Goal: Task Accomplishment & Management: Manage account settings

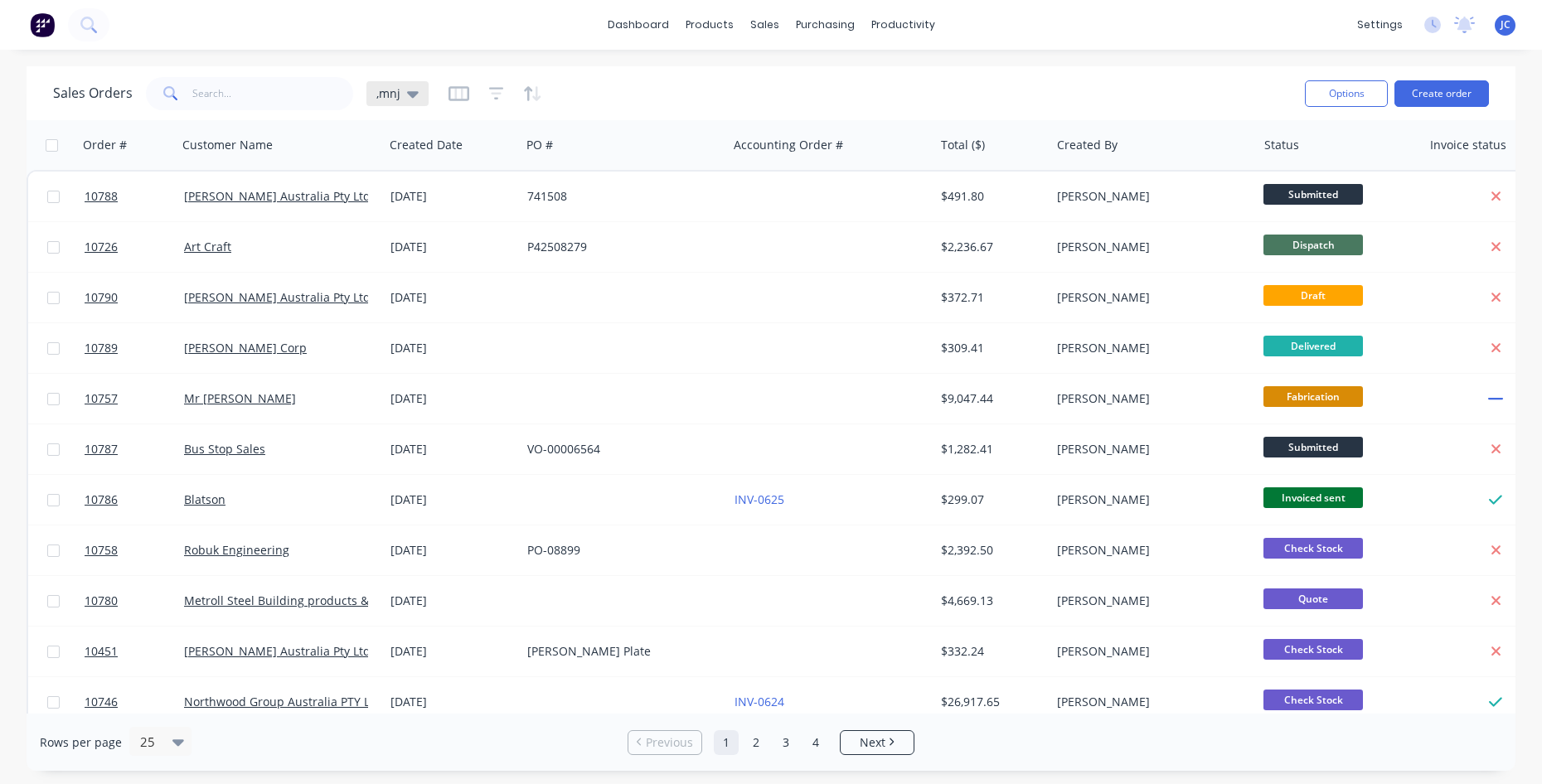
click at [401, 102] on div ",mnj" at bounding box center [397, 94] width 62 height 25
click at [410, 165] on input "text" at bounding box center [495, 157] width 180 height 33
click at [586, 273] on button "edit" at bounding box center [579, 267] width 22 height 18
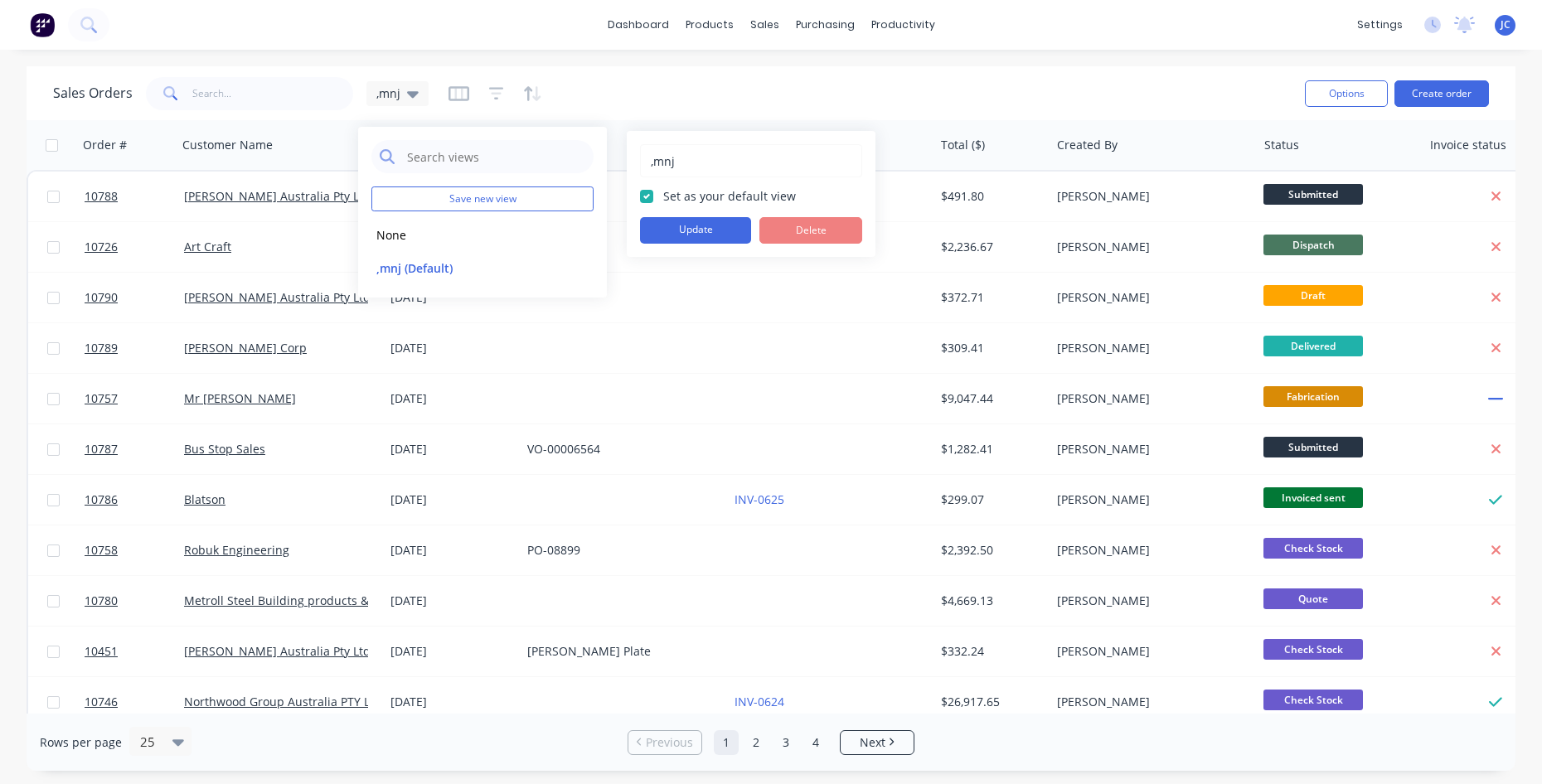
drag, startPoint x: 684, startPoint y: 173, endPoint x: 648, endPoint y: 170, distance: 36.1
click at [648, 170] on div ",mnj" at bounding box center [751, 161] width 222 height 33
type input "default"
click at [677, 227] on button "Update" at bounding box center [695, 231] width 111 height 27
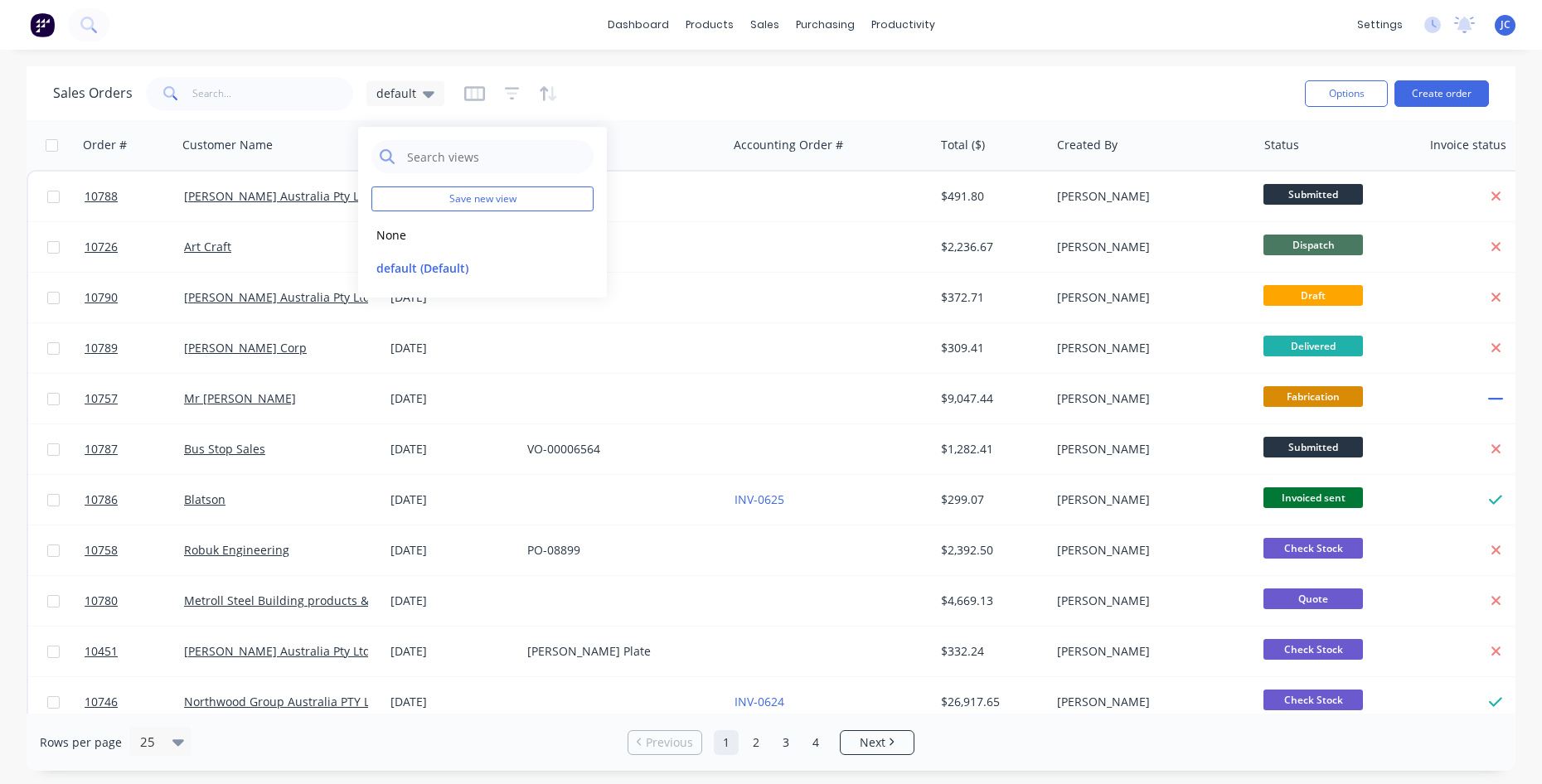
click at [484, 98] on div at bounding box center [511, 94] width 94 height 27
click at [470, 95] on icon "button" at bounding box center [474, 94] width 21 height 17
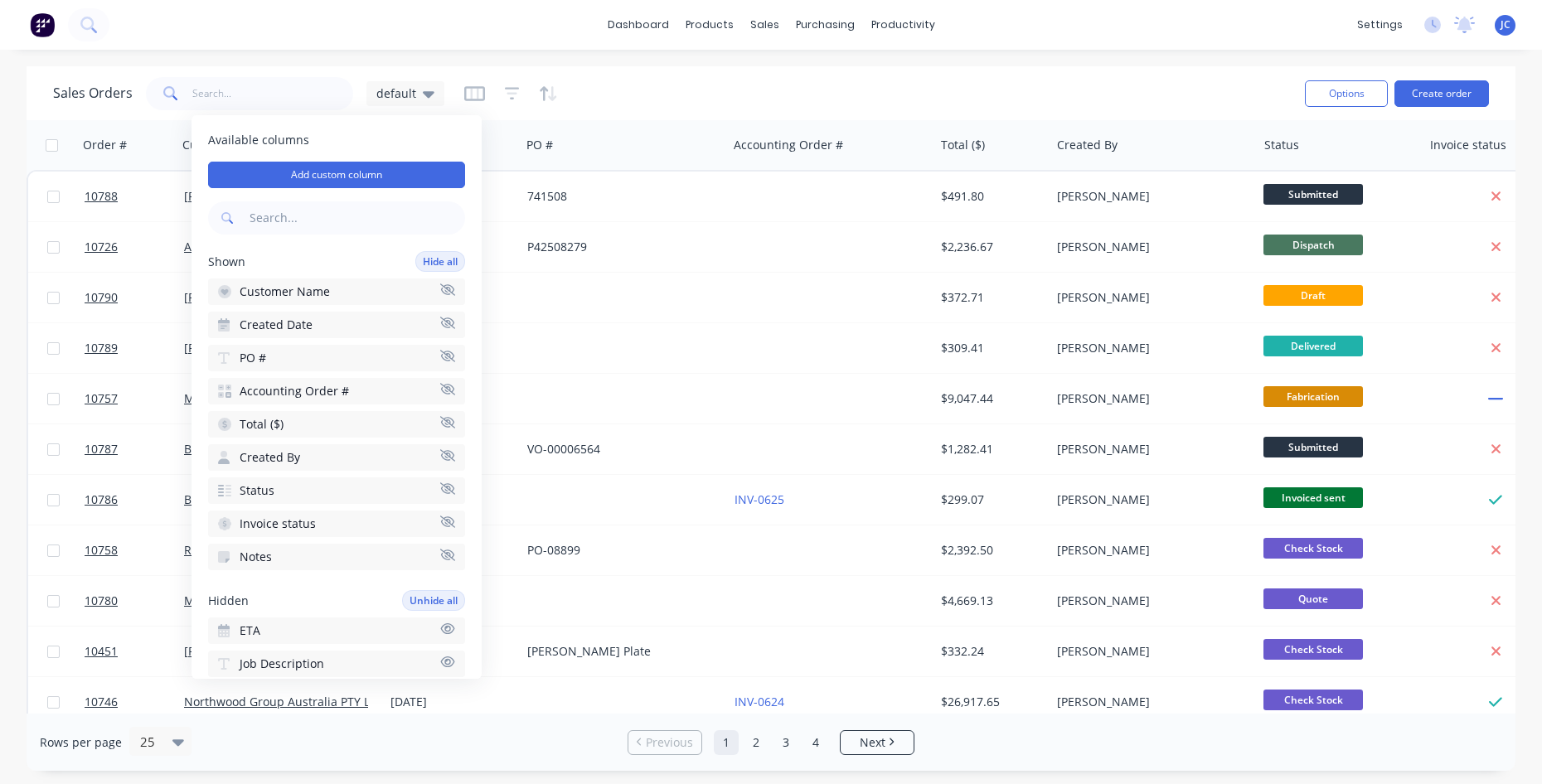
click at [440, 456] on icon "button" at bounding box center [447, 455] width 15 height 13
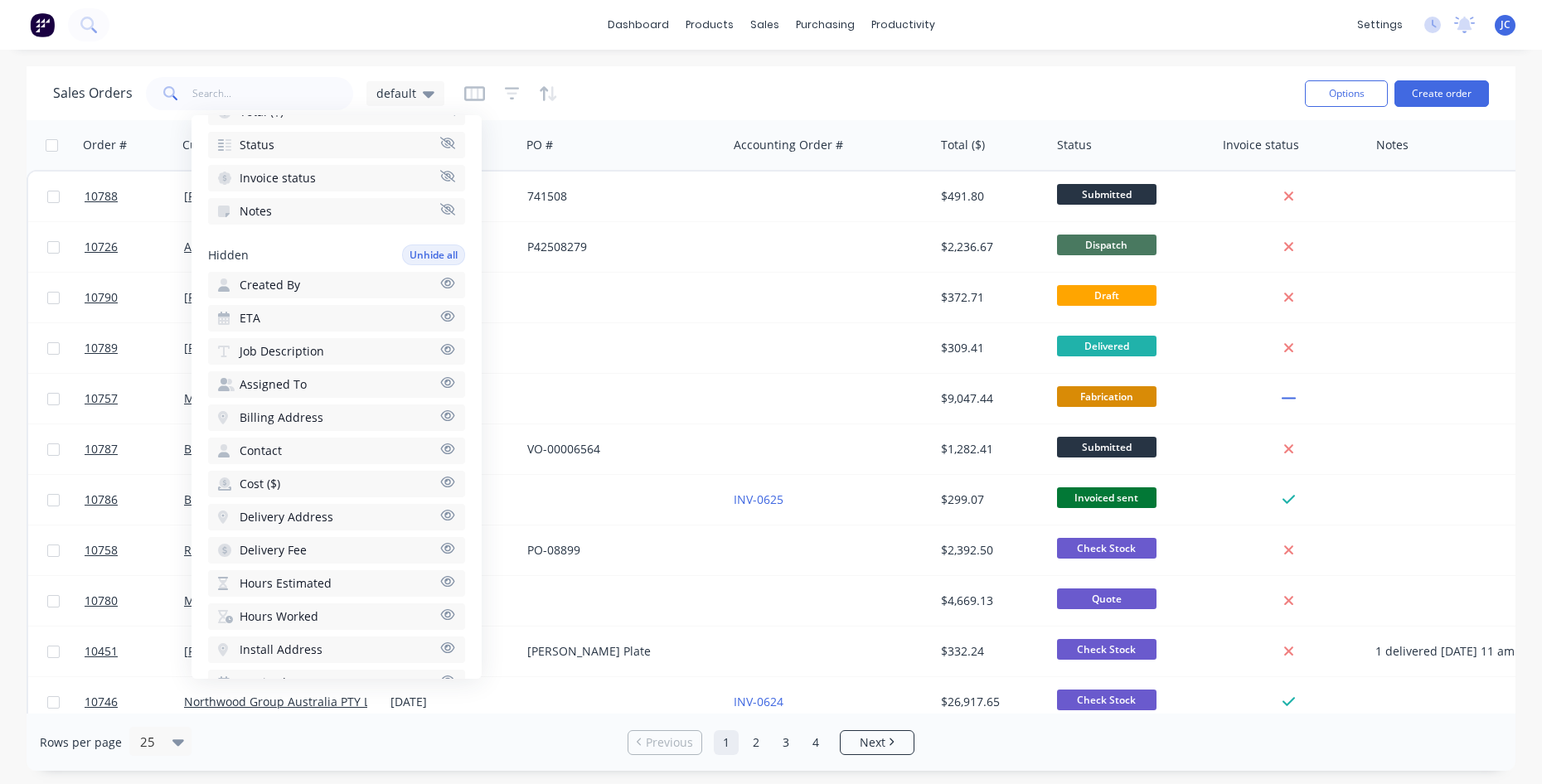
scroll to position [332, 0]
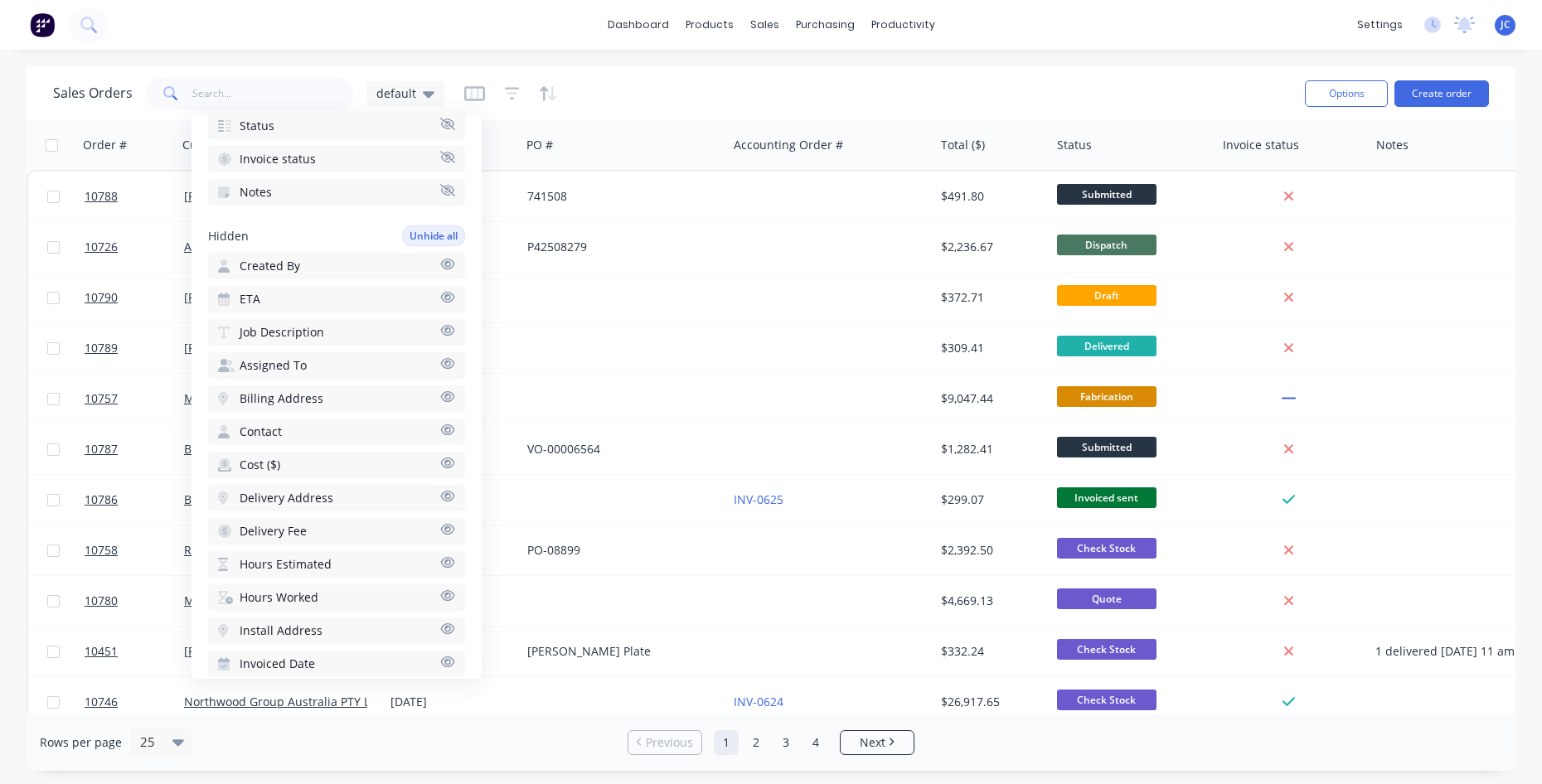
click at [440, 460] on icon "button" at bounding box center [447, 462] width 15 height 13
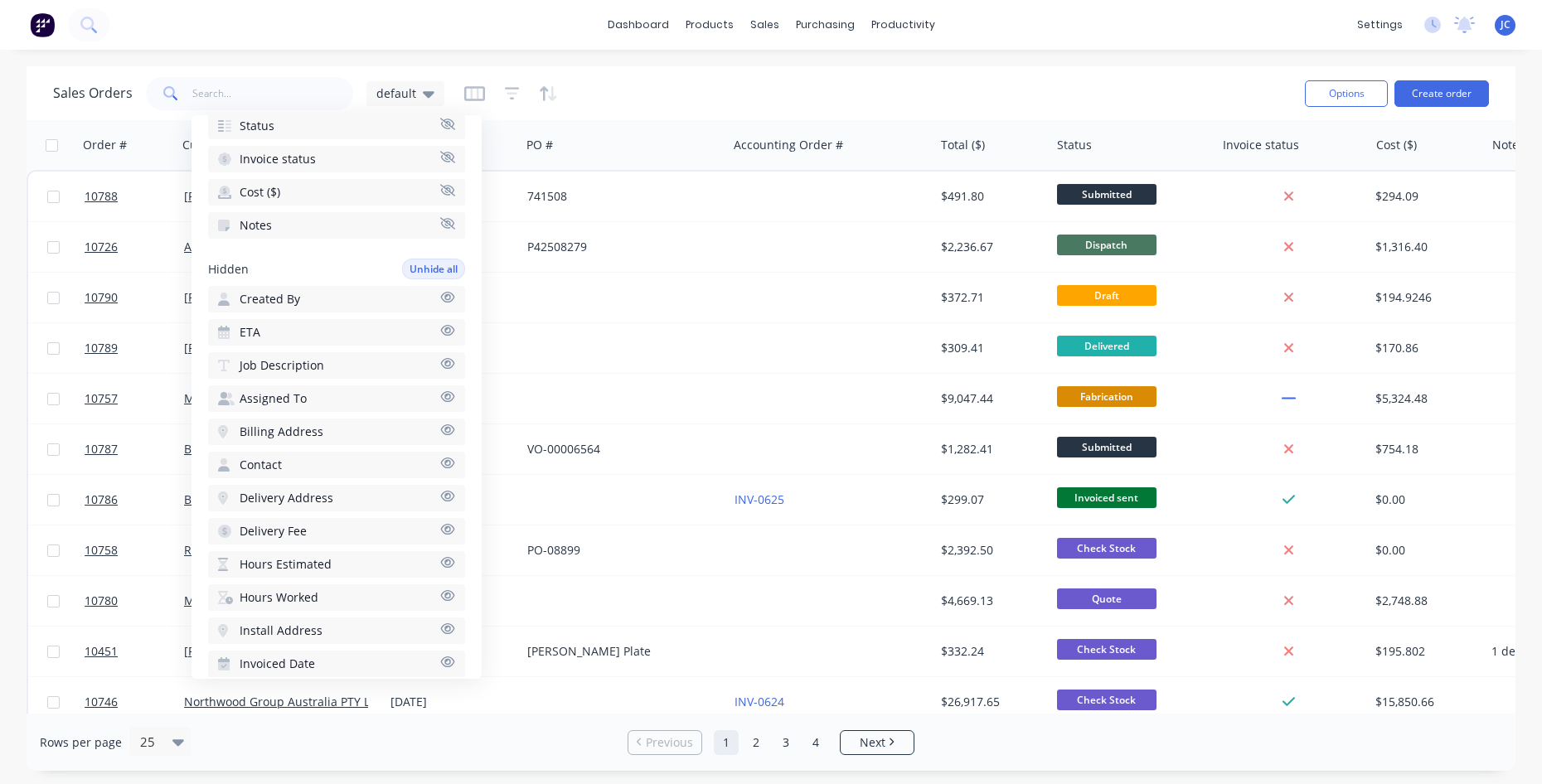
click at [440, 597] on icon "button" at bounding box center [447, 595] width 15 height 13
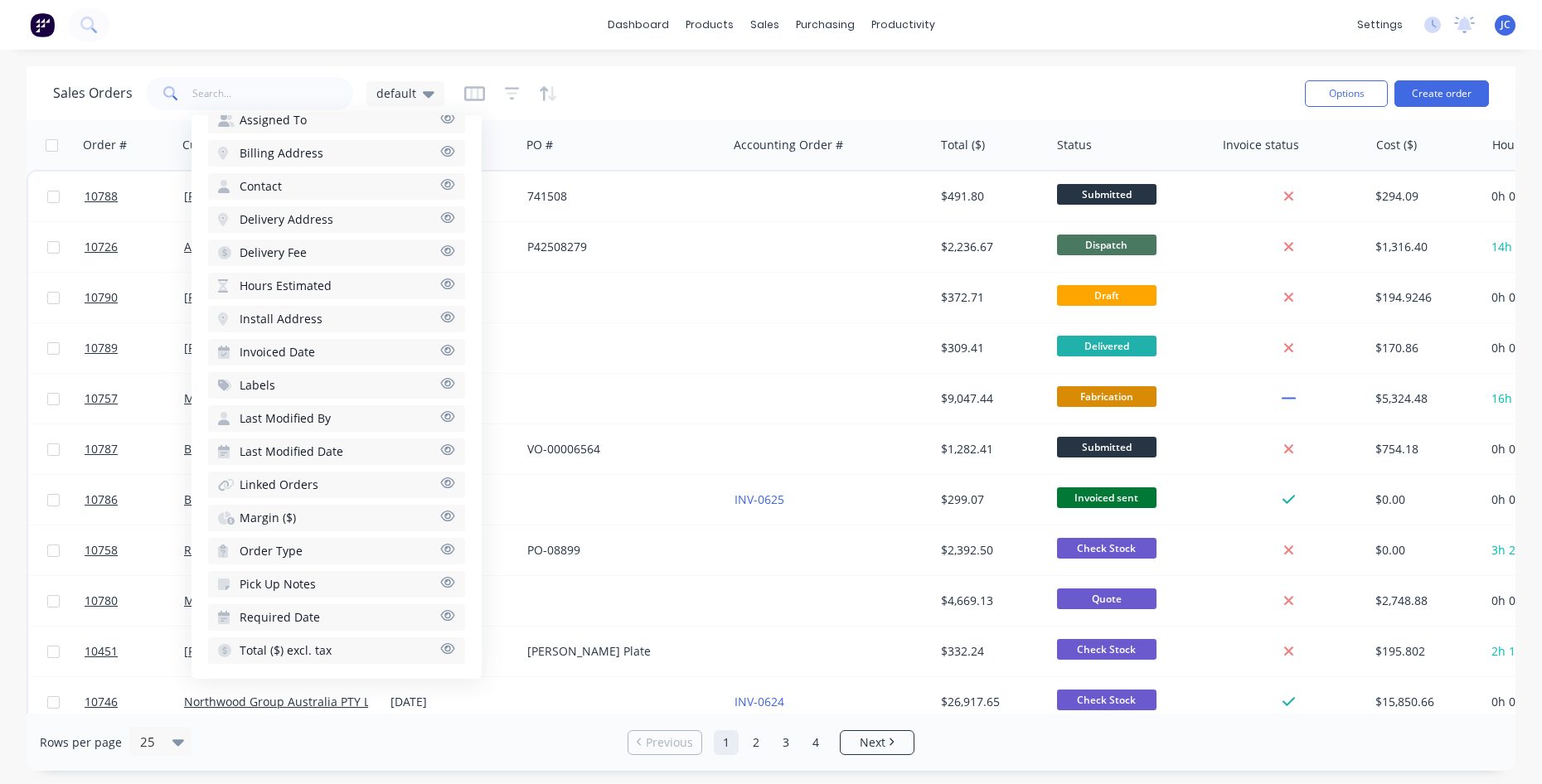
scroll to position [651, 0]
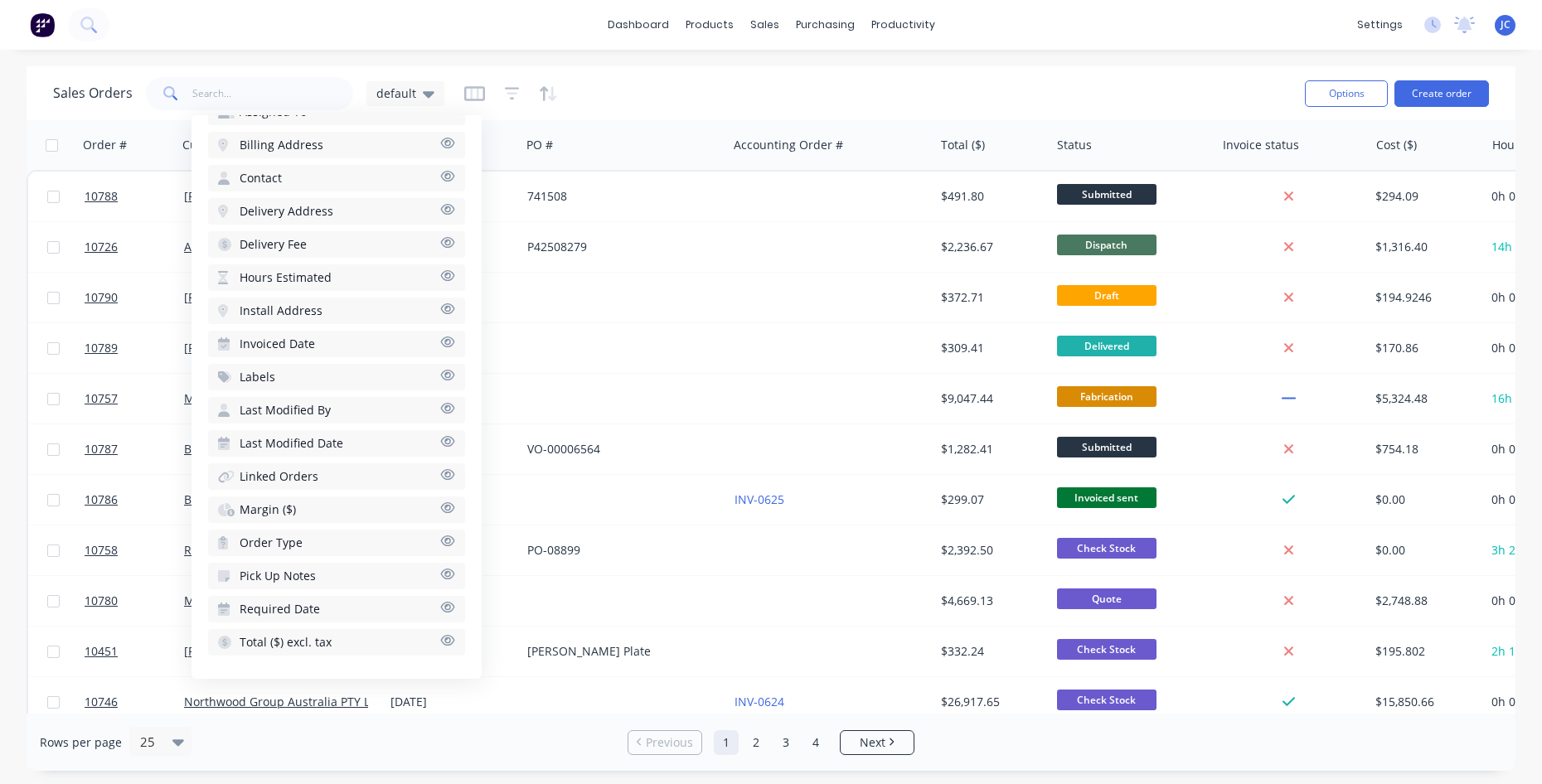
click at [441, 507] on icon "button" at bounding box center [447, 507] width 14 height 11
click at [441, 644] on icon "button" at bounding box center [447, 639] width 14 height 11
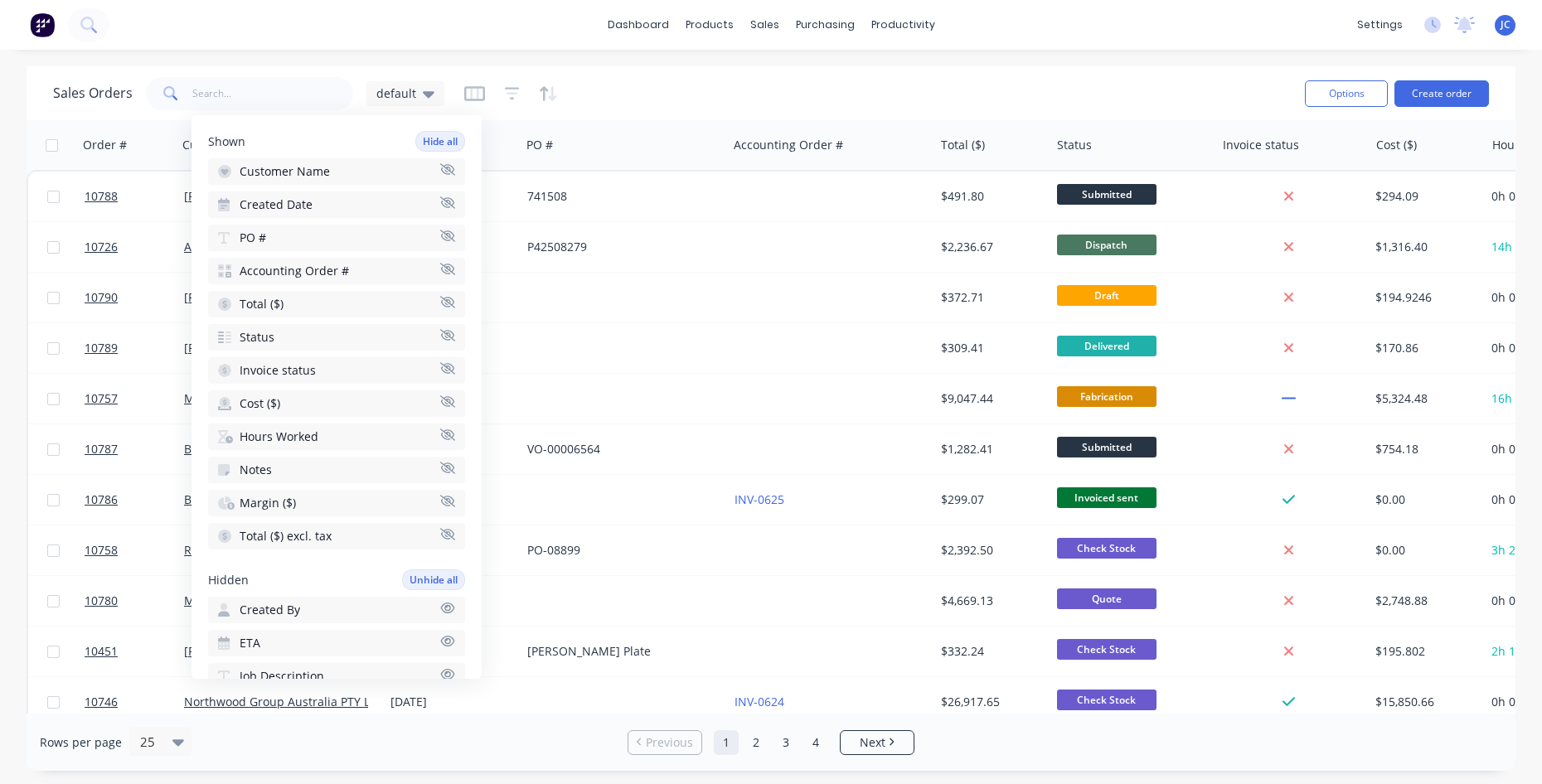
scroll to position [0, 0]
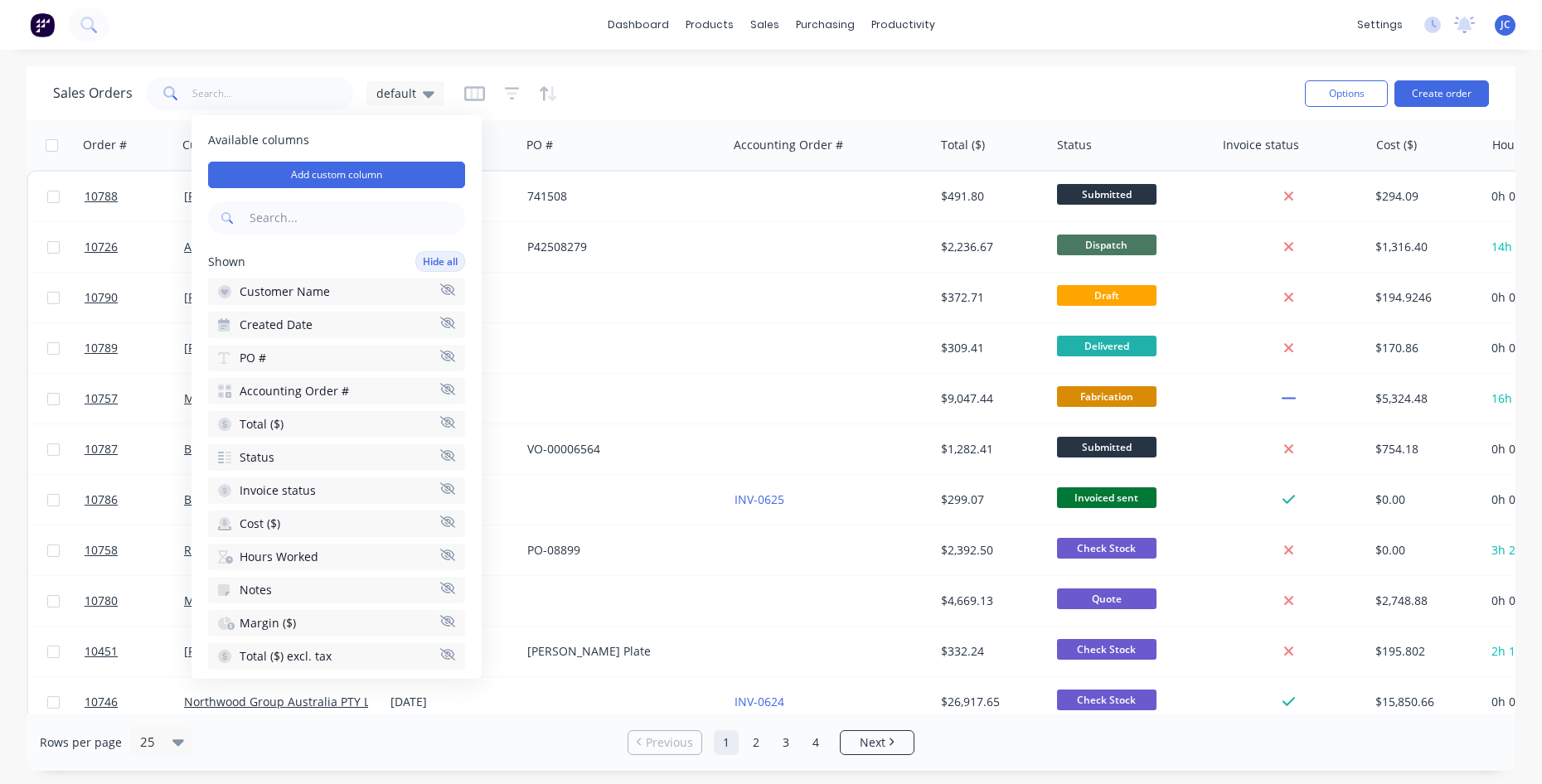
click at [440, 392] on icon "button" at bounding box center [447, 389] width 15 height 13
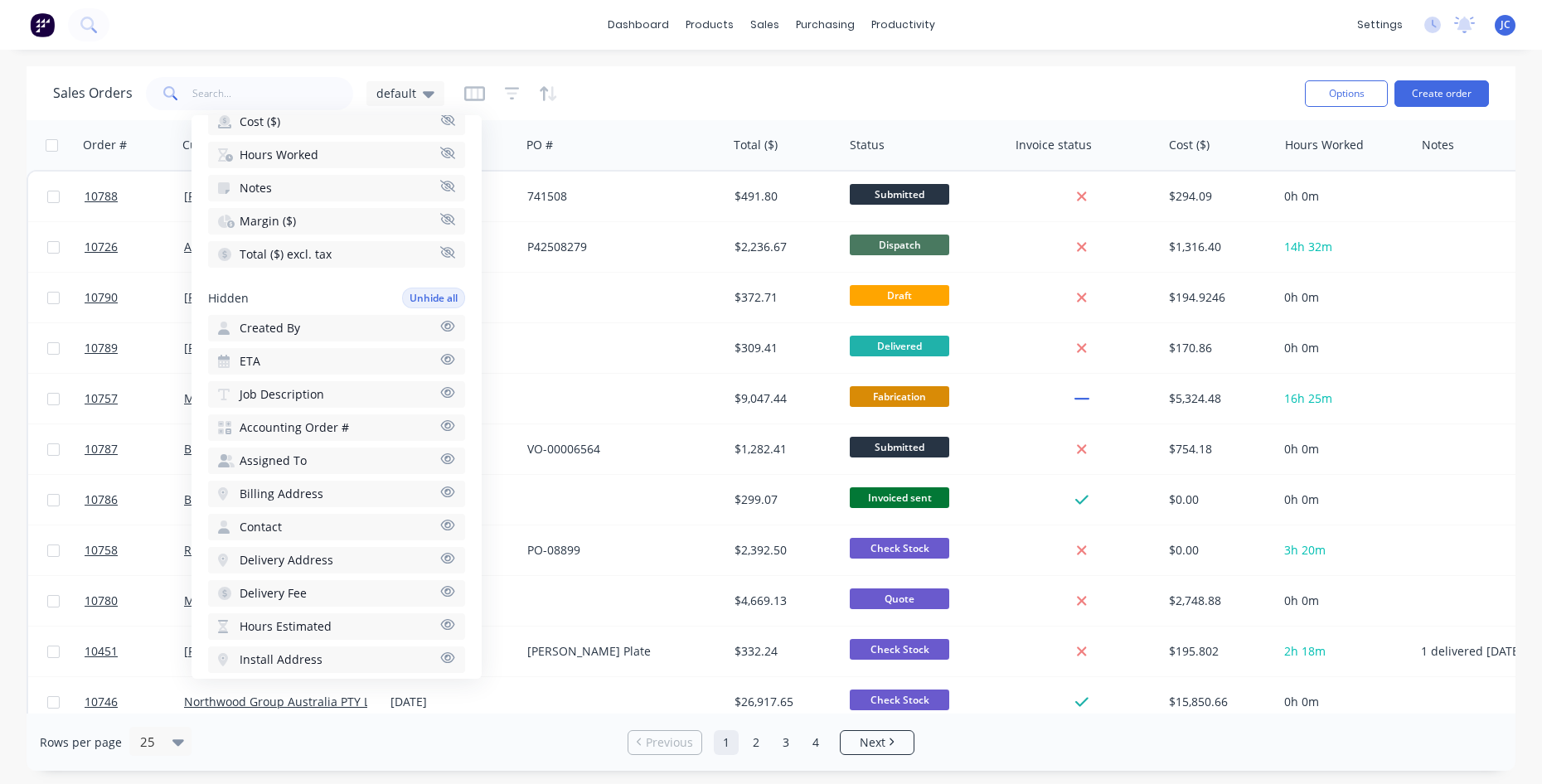
scroll to position [332, 0]
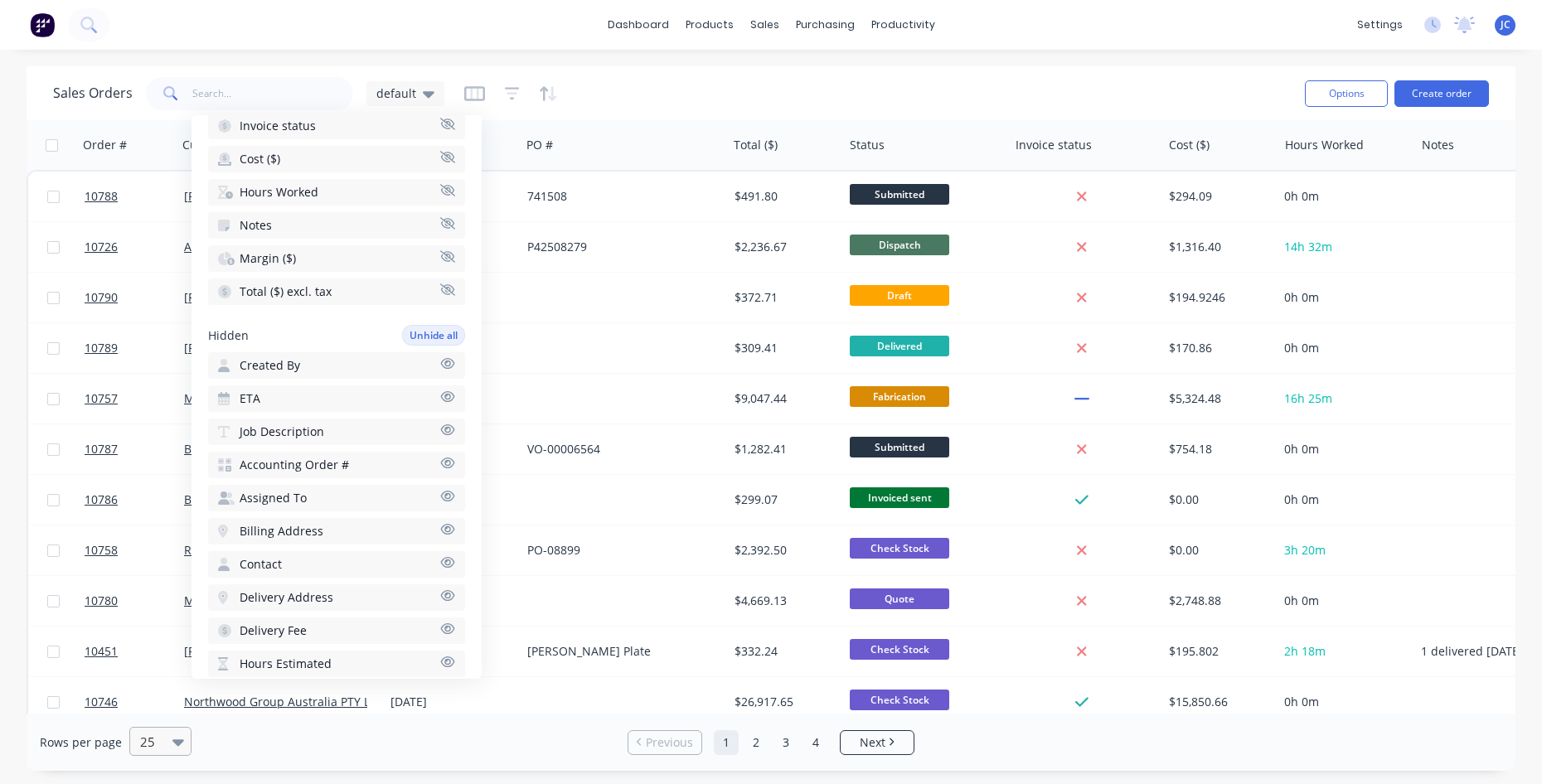
click at [158, 741] on div at bounding box center [153, 741] width 29 height 20
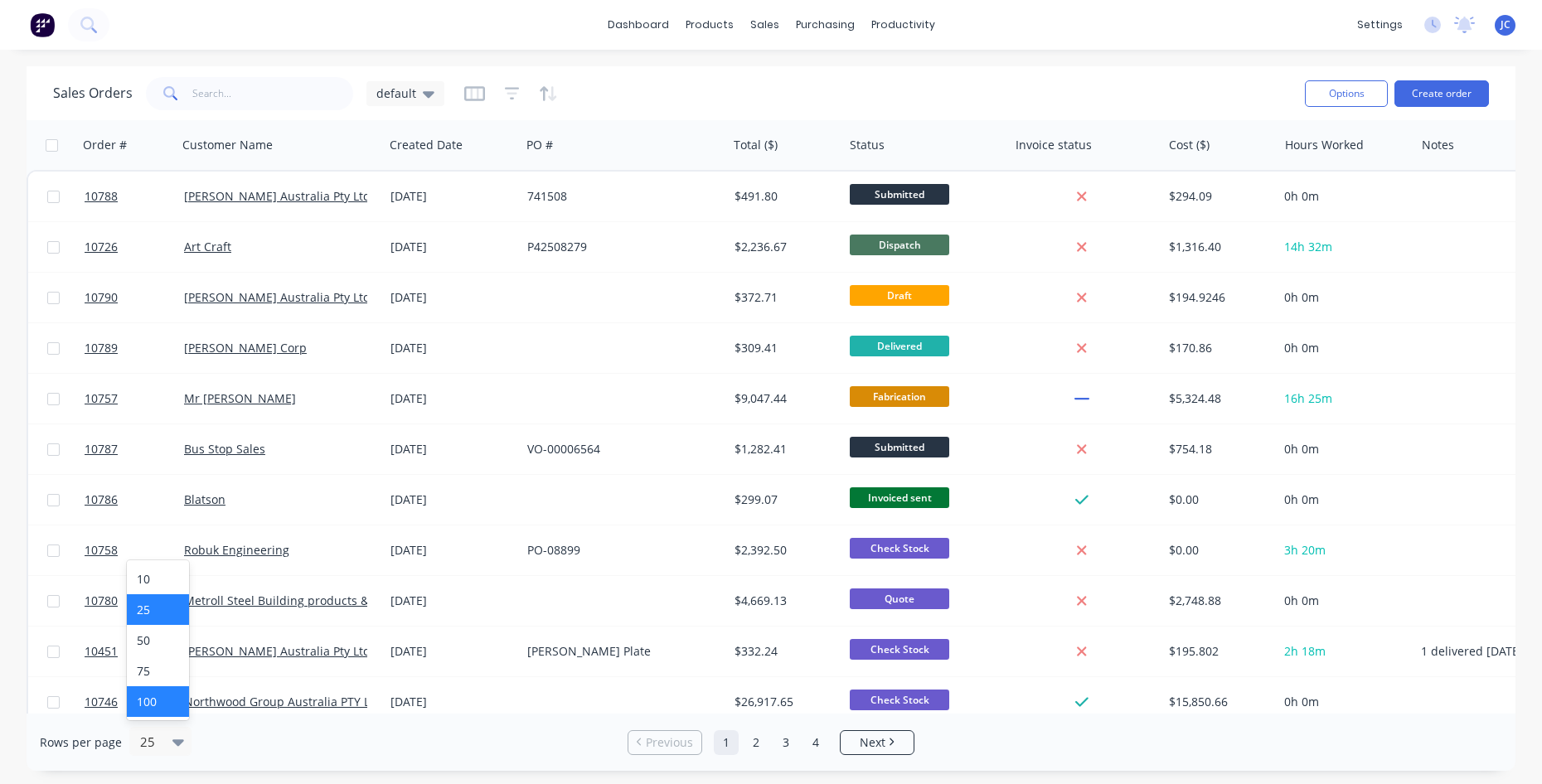
click at [151, 710] on div "100" at bounding box center [158, 701] width 62 height 31
click at [466, 95] on icon "button" at bounding box center [474, 94] width 21 height 17
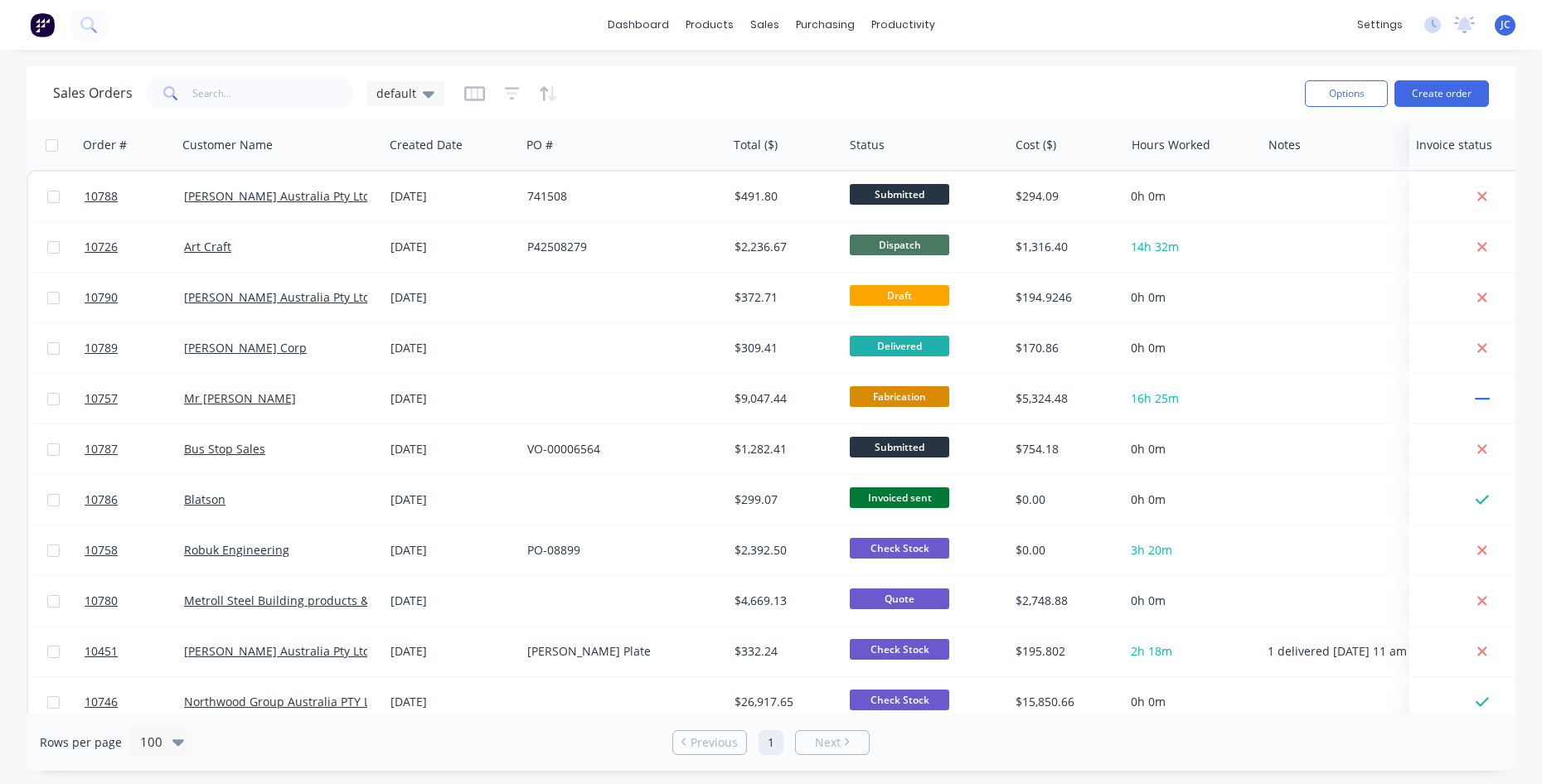
drag, startPoint x: 1059, startPoint y: 150, endPoint x: 1459, endPoint y: 155, distance: 400.0
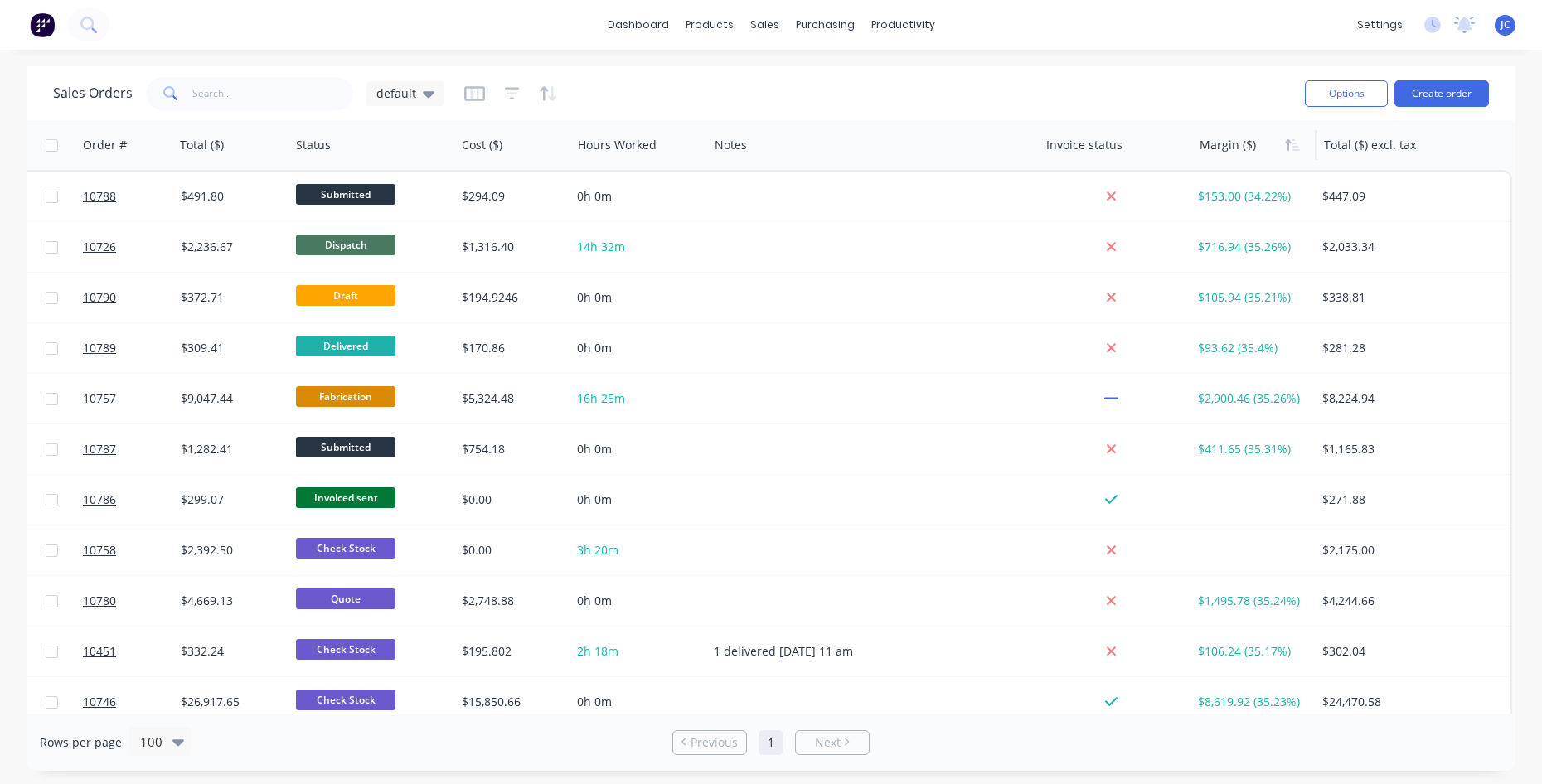
scroll to position [0, 554]
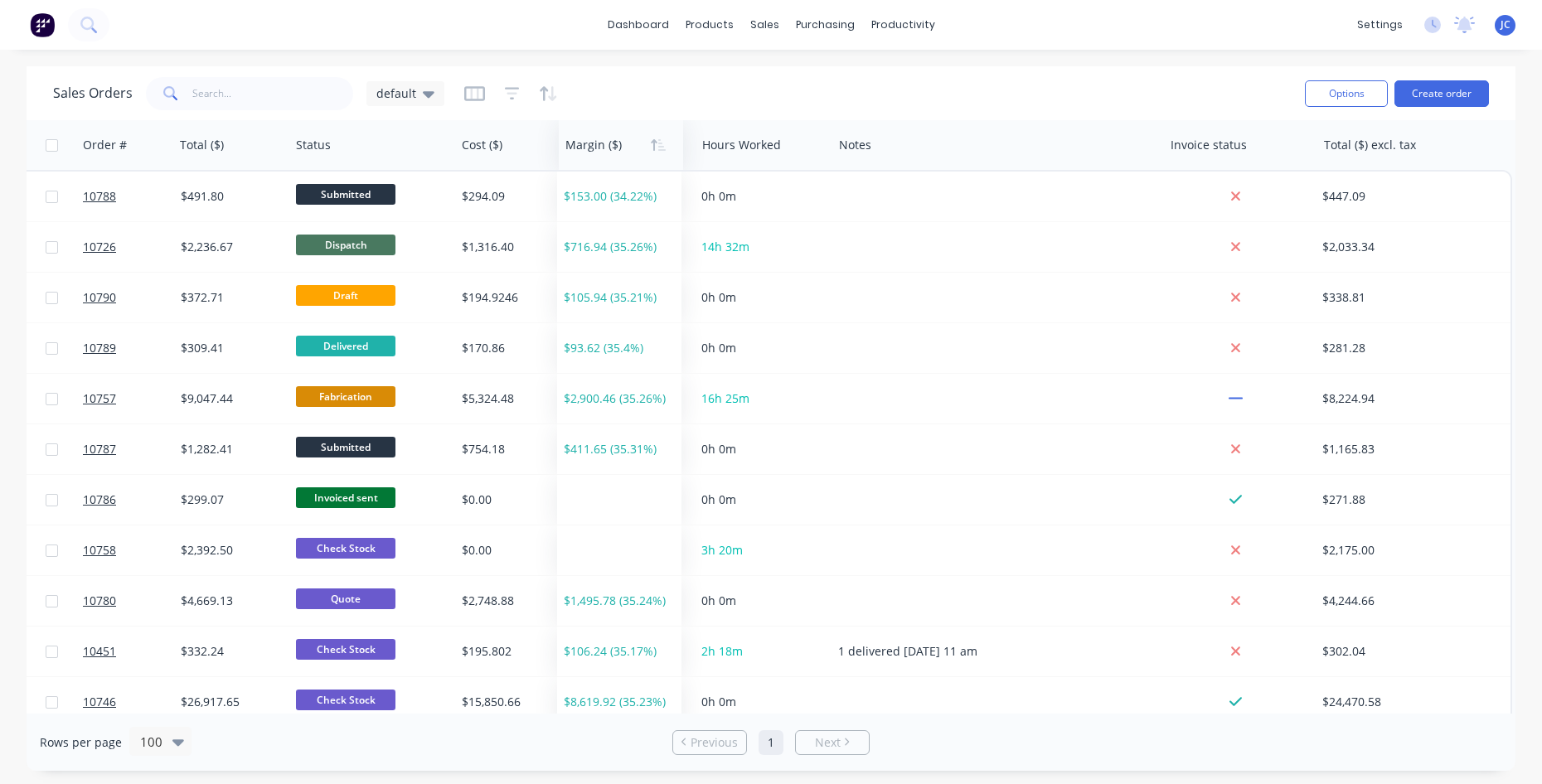
drag, startPoint x: 1230, startPoint y: 150, endPoint x: 596, endPoint y: 150, distance: 634.0
click at [596, 150] on div at bounding box center [618, 145] width 105 height 33
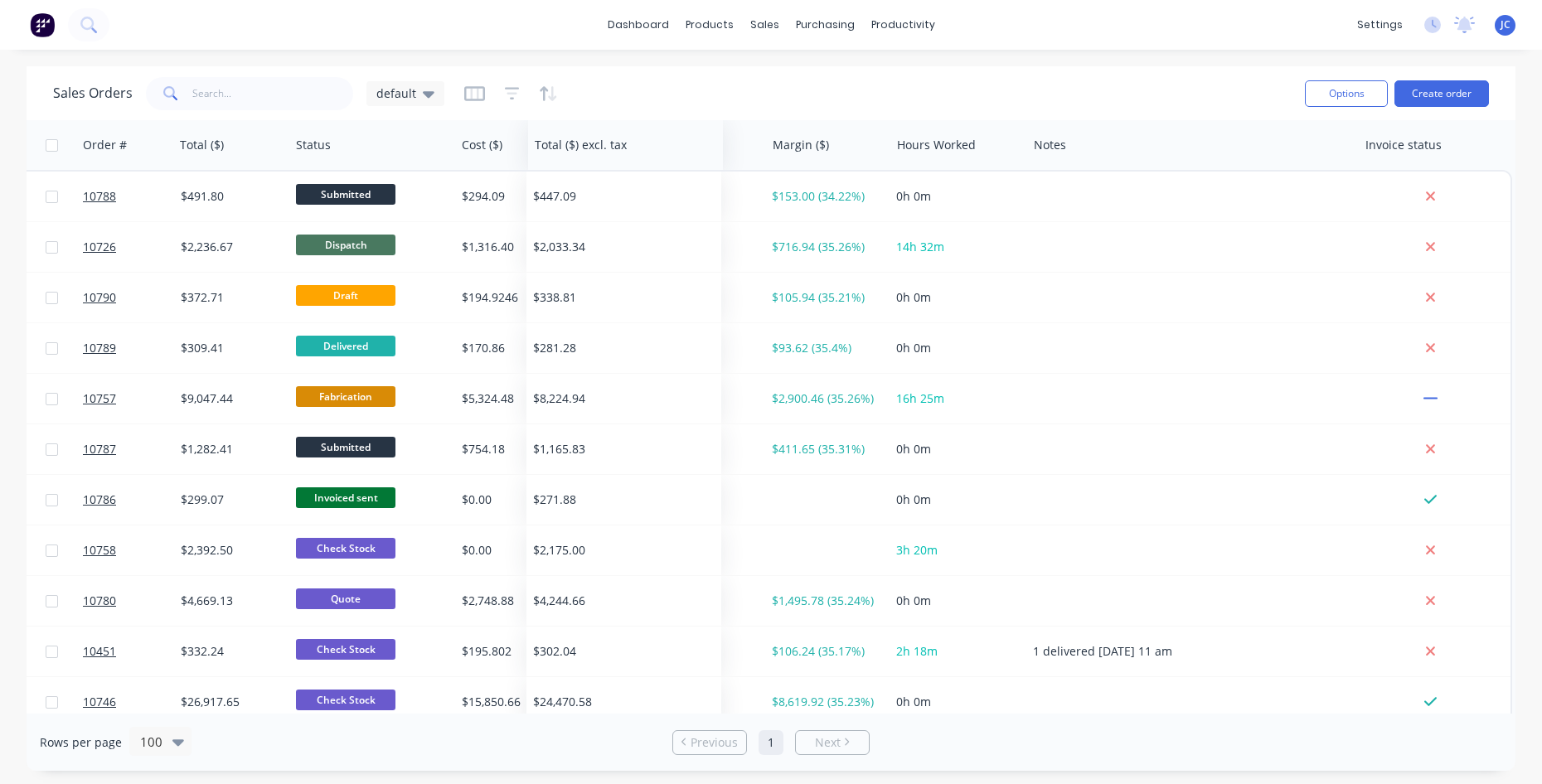
drag, startPoint x: 1342, startPoint y: 152, endPoint x: 553, endPoint y: 128, distance: 789.4
click at [553, 128] on div "Total ($) excl. tax" at bounding box center [625, 145] width 195 height 49
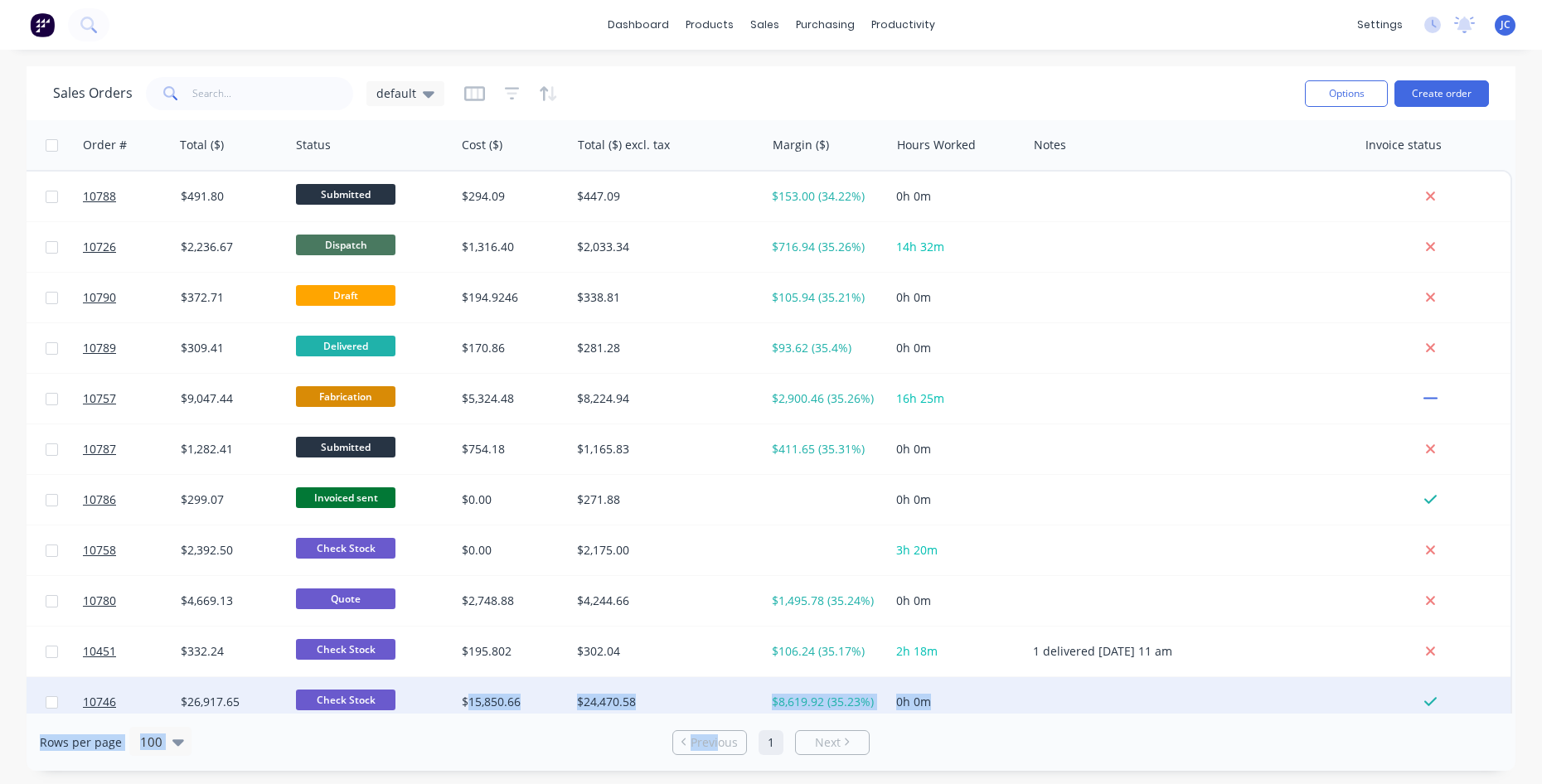
drag, startPoint x: 721, startPoint y: 714, endPoint x: 467, endPoint y: 683, distance: 255.9
click at [467, 683] on div "Sales Orders default Options Create order Order # Customer Name Created Date PO…" at bounding box center [771, 418] width 1489 height 705
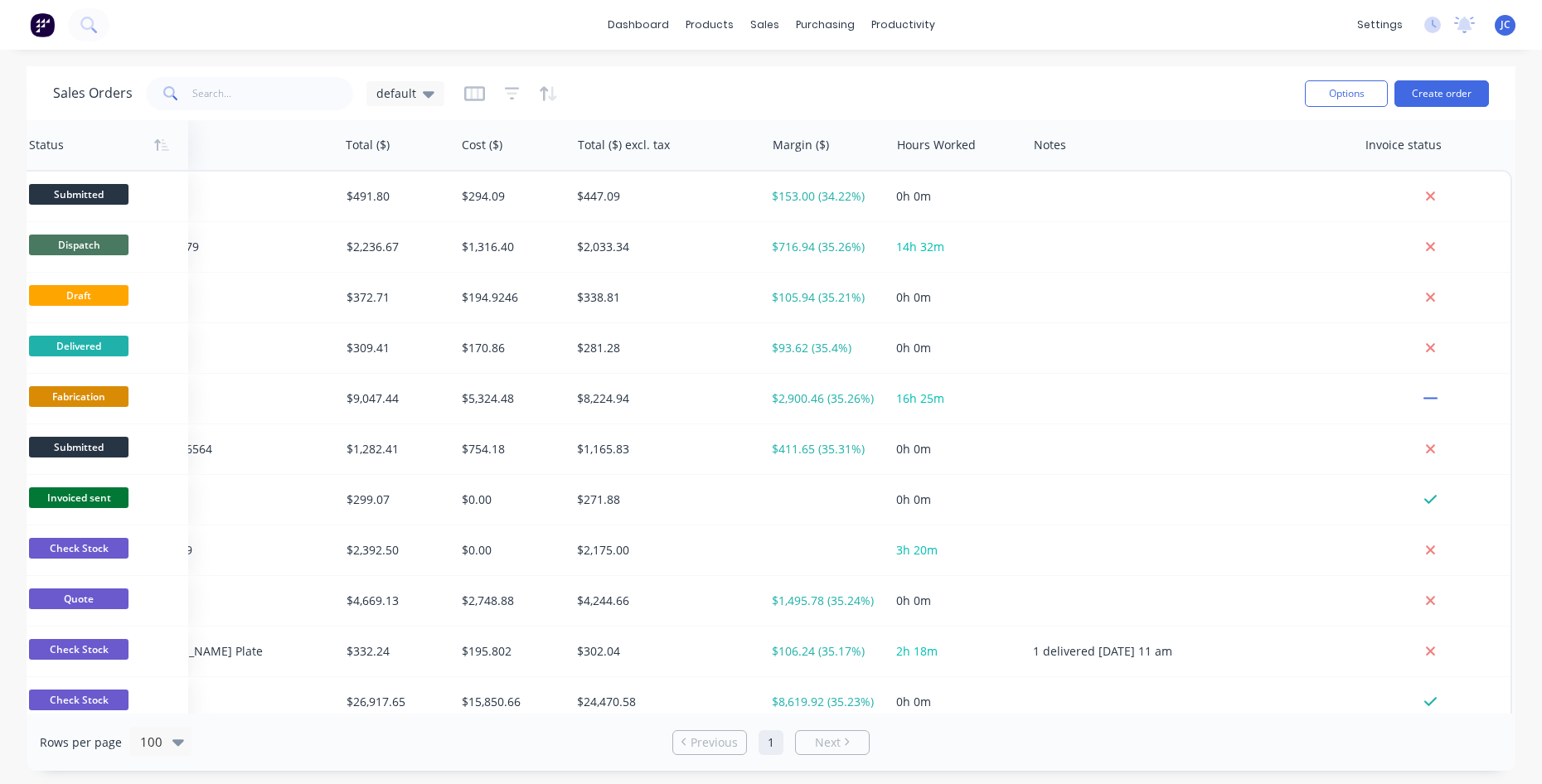
drag, startPoint x: 314, startPoint y: 149, endPoint x: 48, endPoint y: 139, distance: 266.2
click at [48, 139] on div at bounding box center [102, 145] width 146 height 33
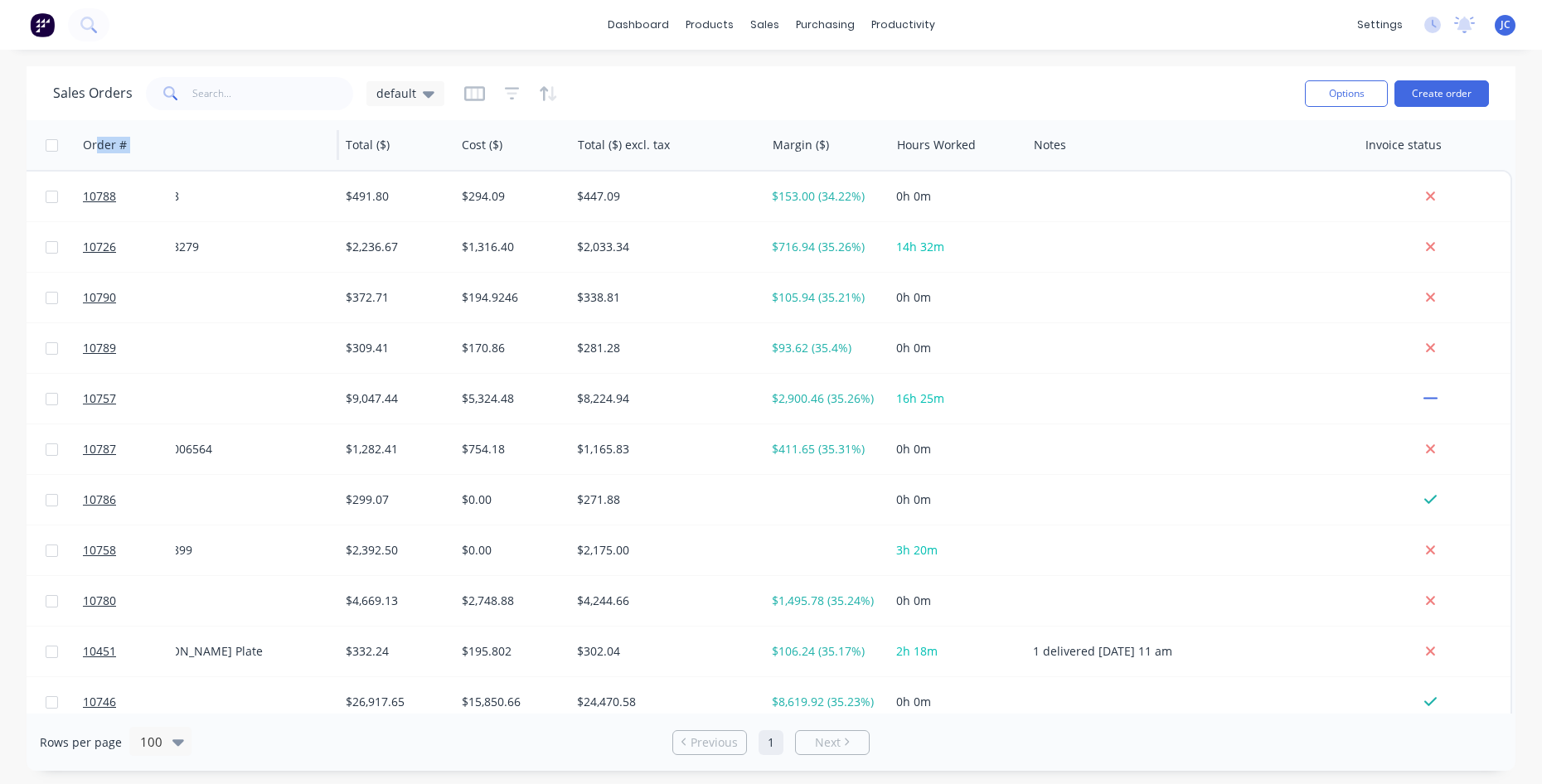
drag, startPoint x: 98, startPoint y: 142, endPoint x: 253, endPoint y: 166, distance: 156.8
click at [253, 166] on div "Order # Status Customer Name Created Date PO # Total ($) Cost ($) Total ($) exc…" at bounding box center [492, 145] width 2040 height 49
drag, startPoint x: 253, startPoint y: 166, endPoint x: 241, endPoint y: 152, distance: 18.4
click at [241, 152] on div "PO #" at bounding box center [231, 145] width 184 height 33
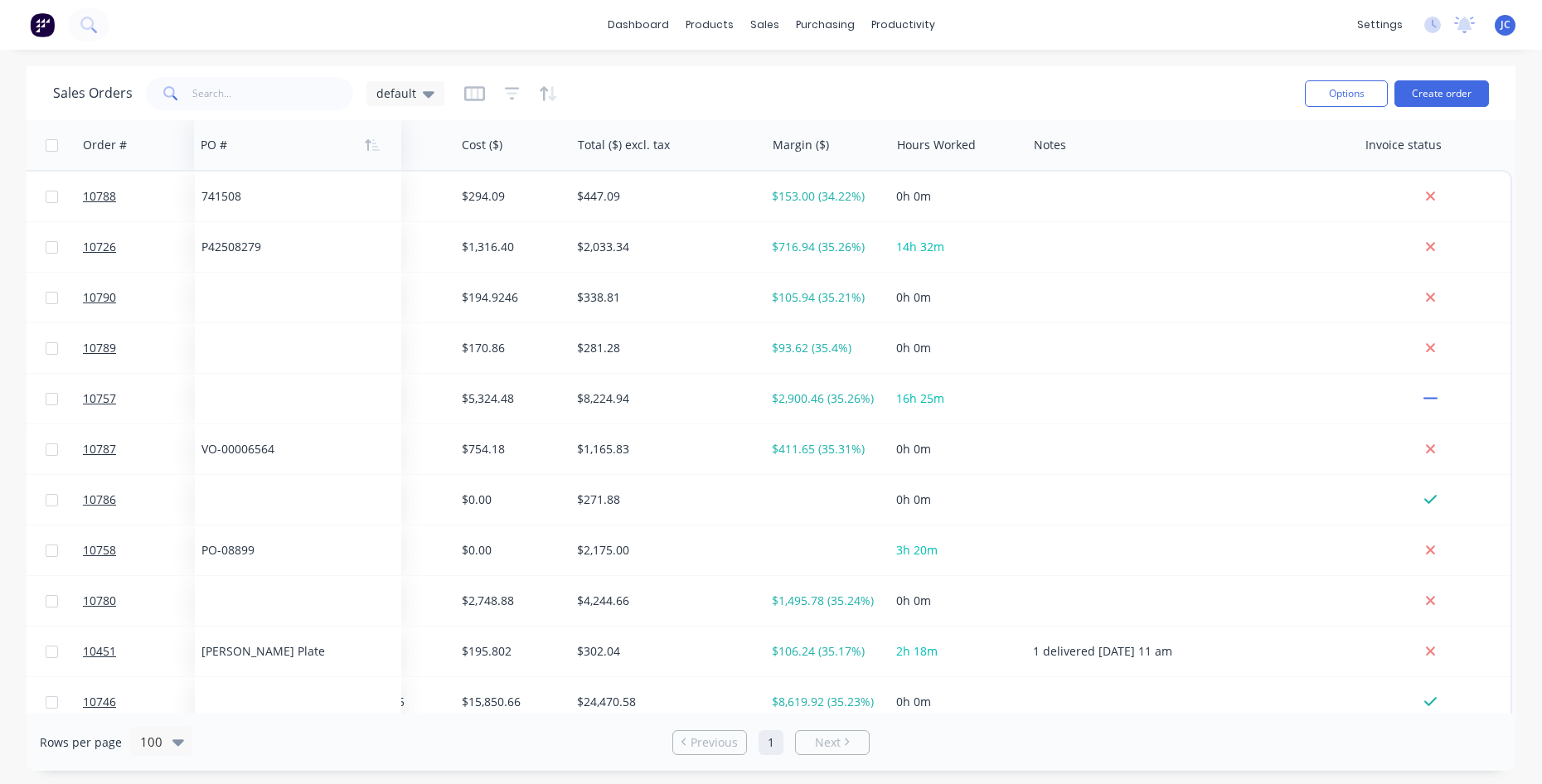
drag, startPoint x: 243, startPoint y: 151, endPoint x: 303, endPoint y: 153, distance: 60.0
click at [303, 153] on div at bounding box center [293, 145] width 184 height 33
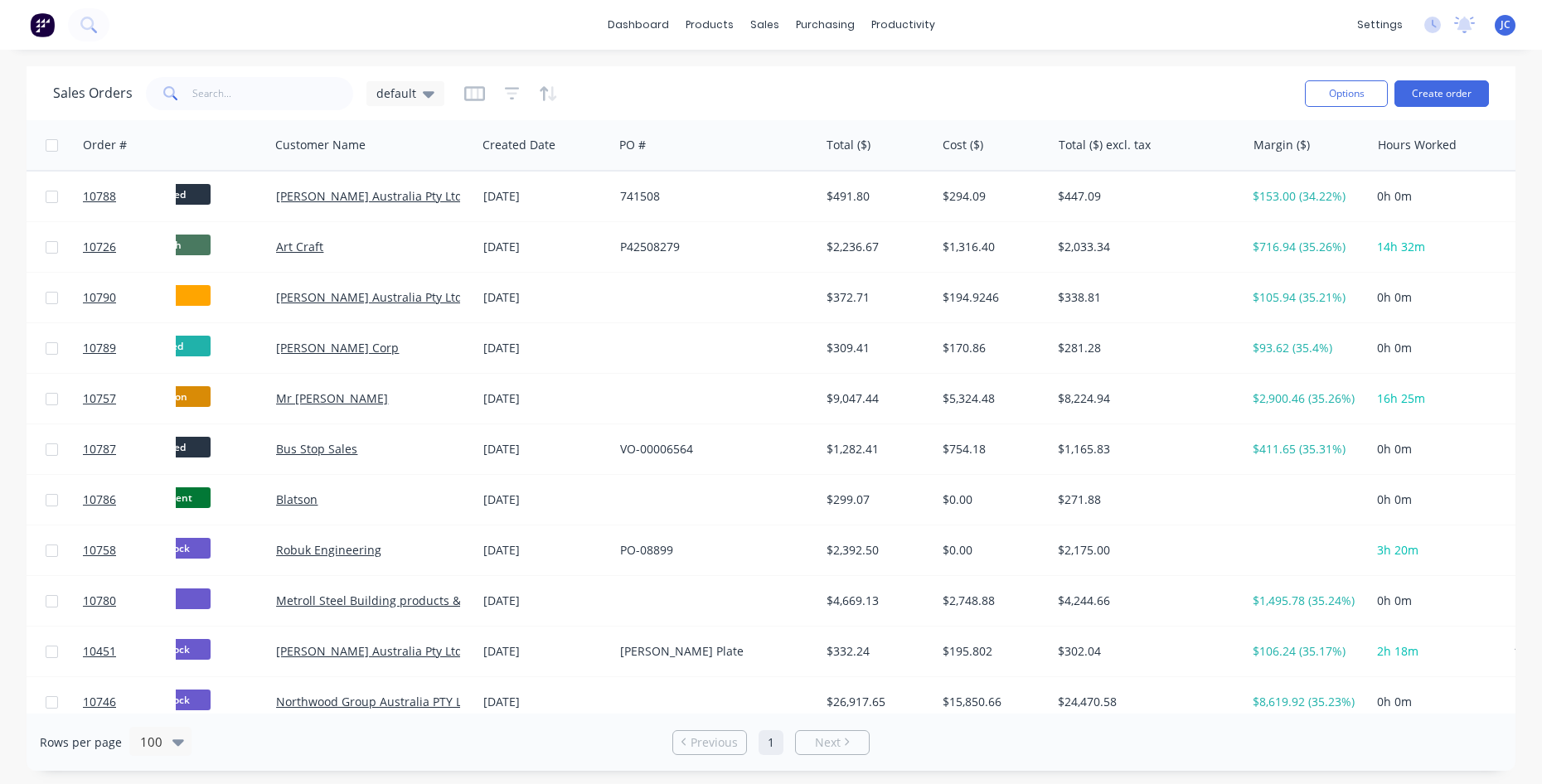
scroll to position [0, 0]
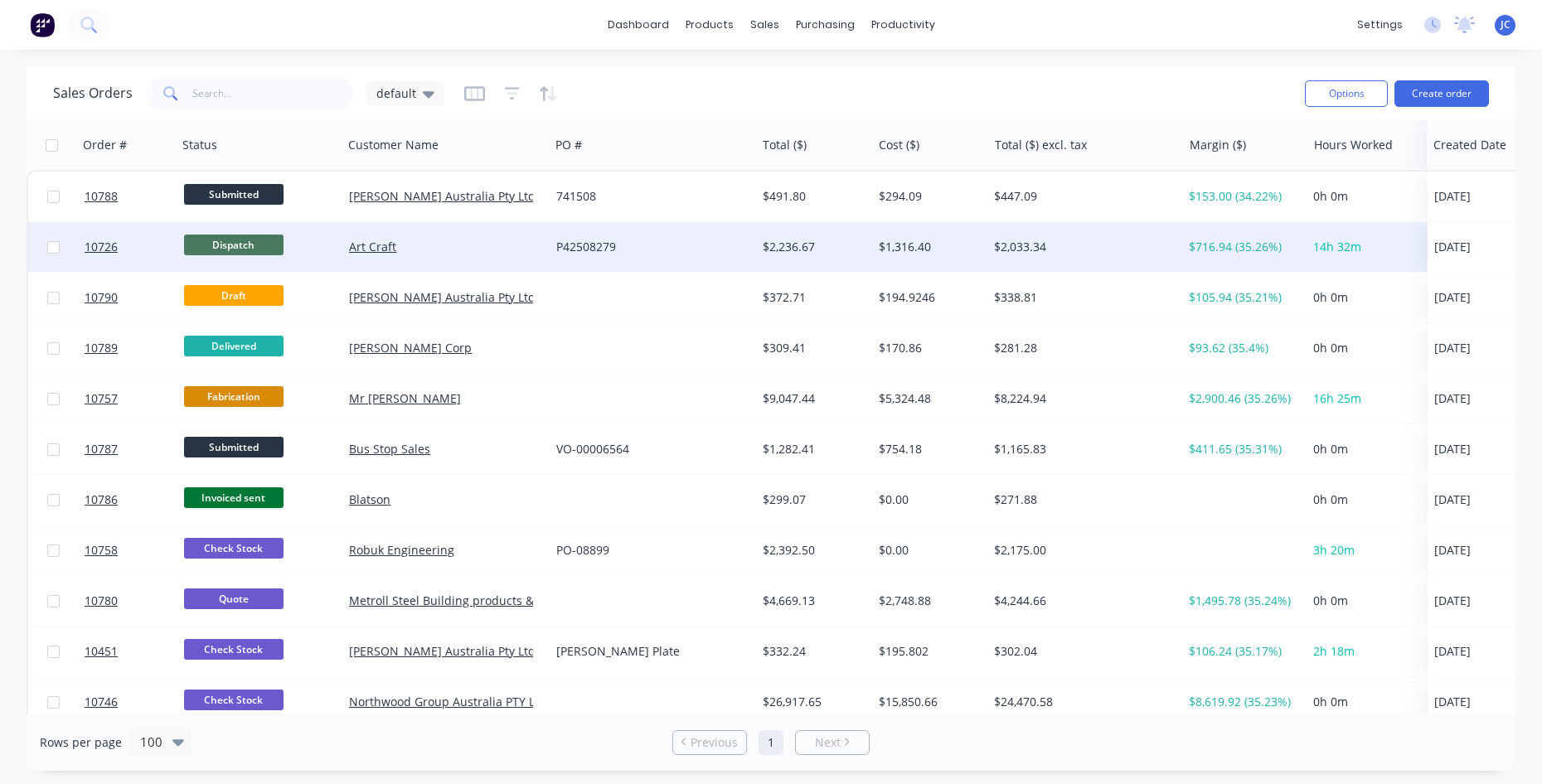
drag, startPoint x: 595, startPoint y: 152, endPoint x: 1473, endPoint y: 235, distance: 881.9
click at [425, 89] on icon at bounding box center [429, 94] width 12 height 18
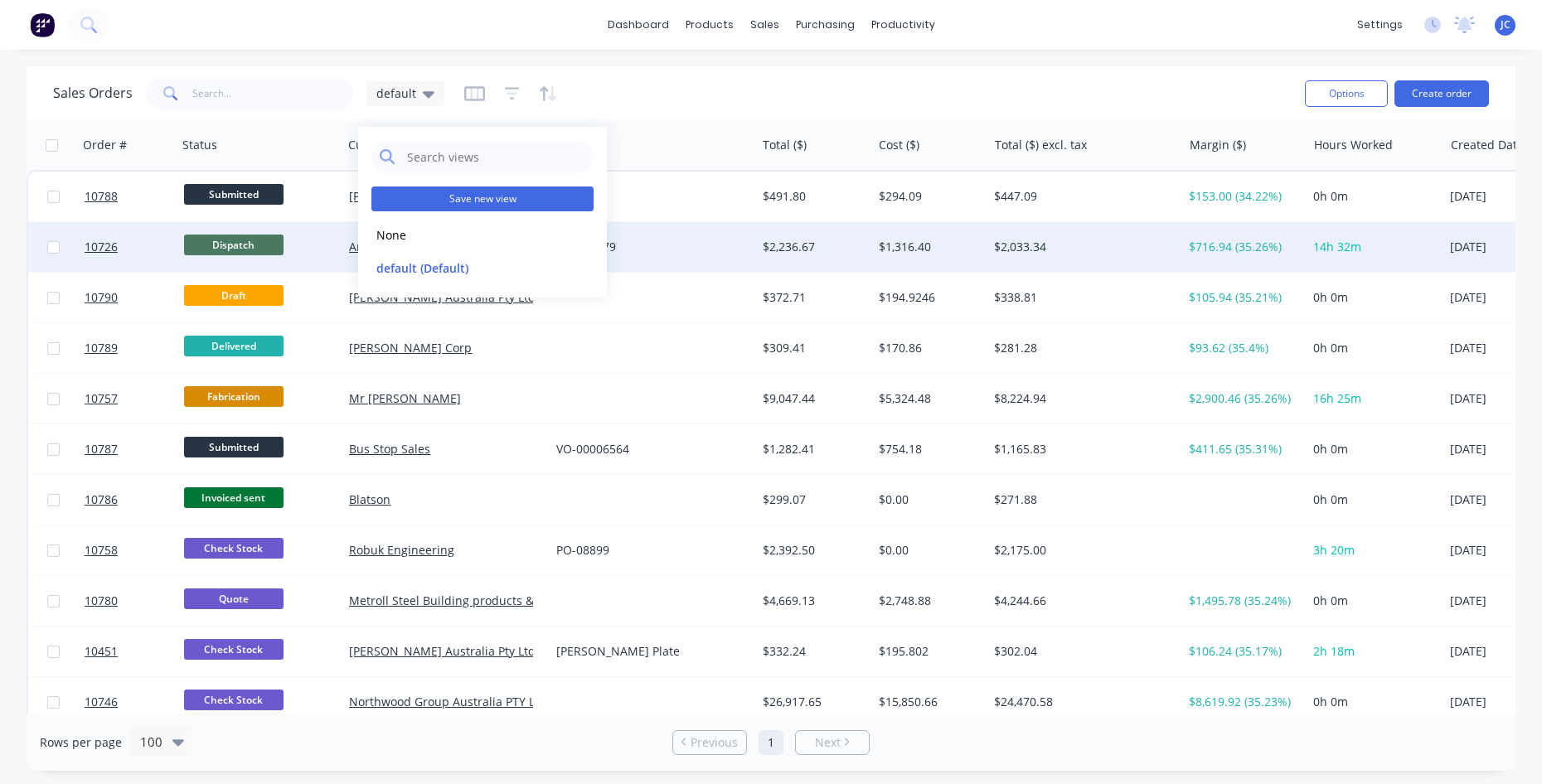
click at [459, 194] on button "Save new view" at bounding box center [483, 199] width 222 height 25
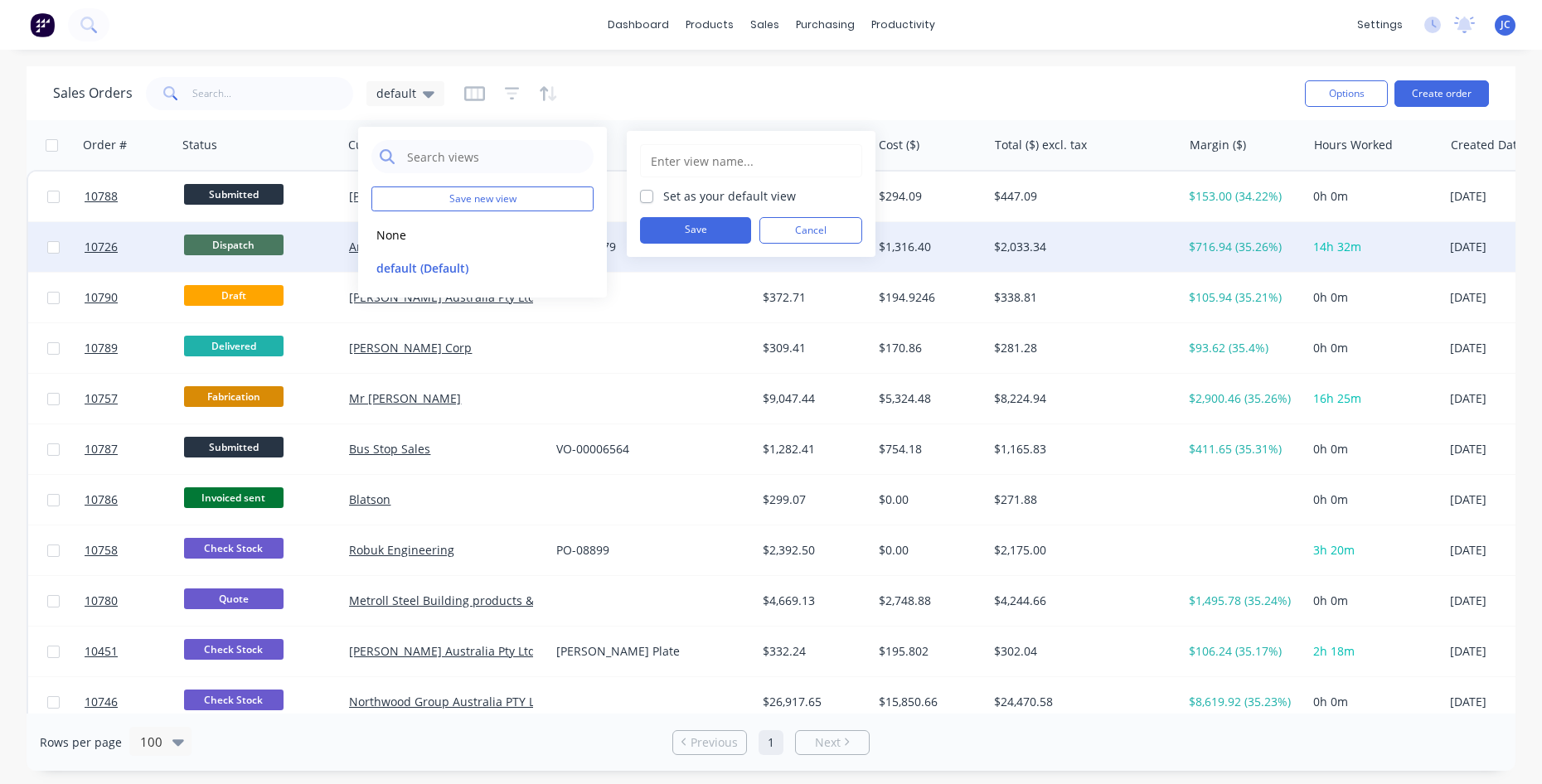
click at [717, 167] on input "text" at bounding box center [751, 161] width 204 height 32
type input "margin"
click at [730, 237] on button "Save" at bounding box center [695, 231] width 111 height 27
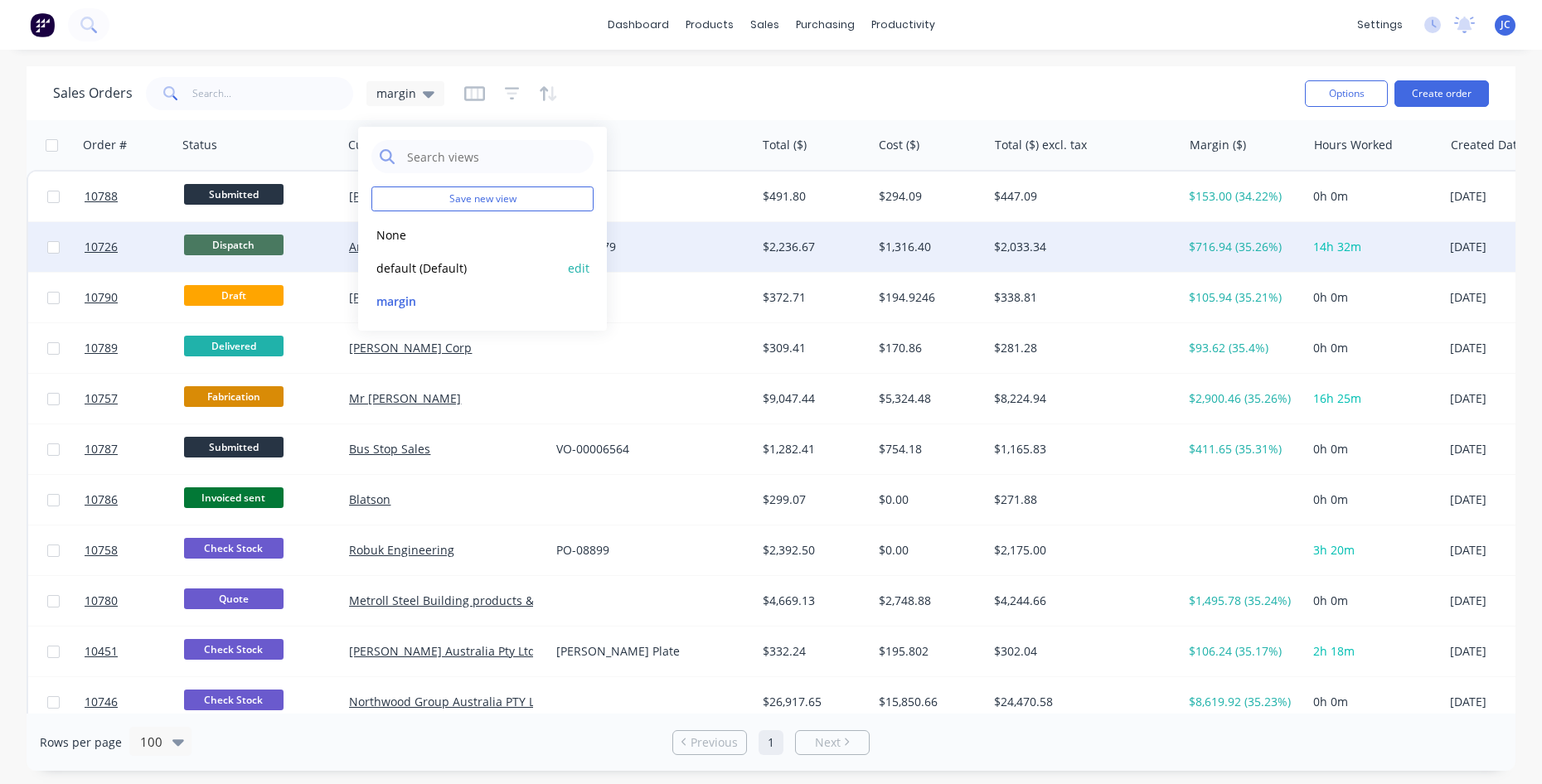
click at [384, 265] on button "default (Default)" at bounding box center [466, 267] width 189 height 19
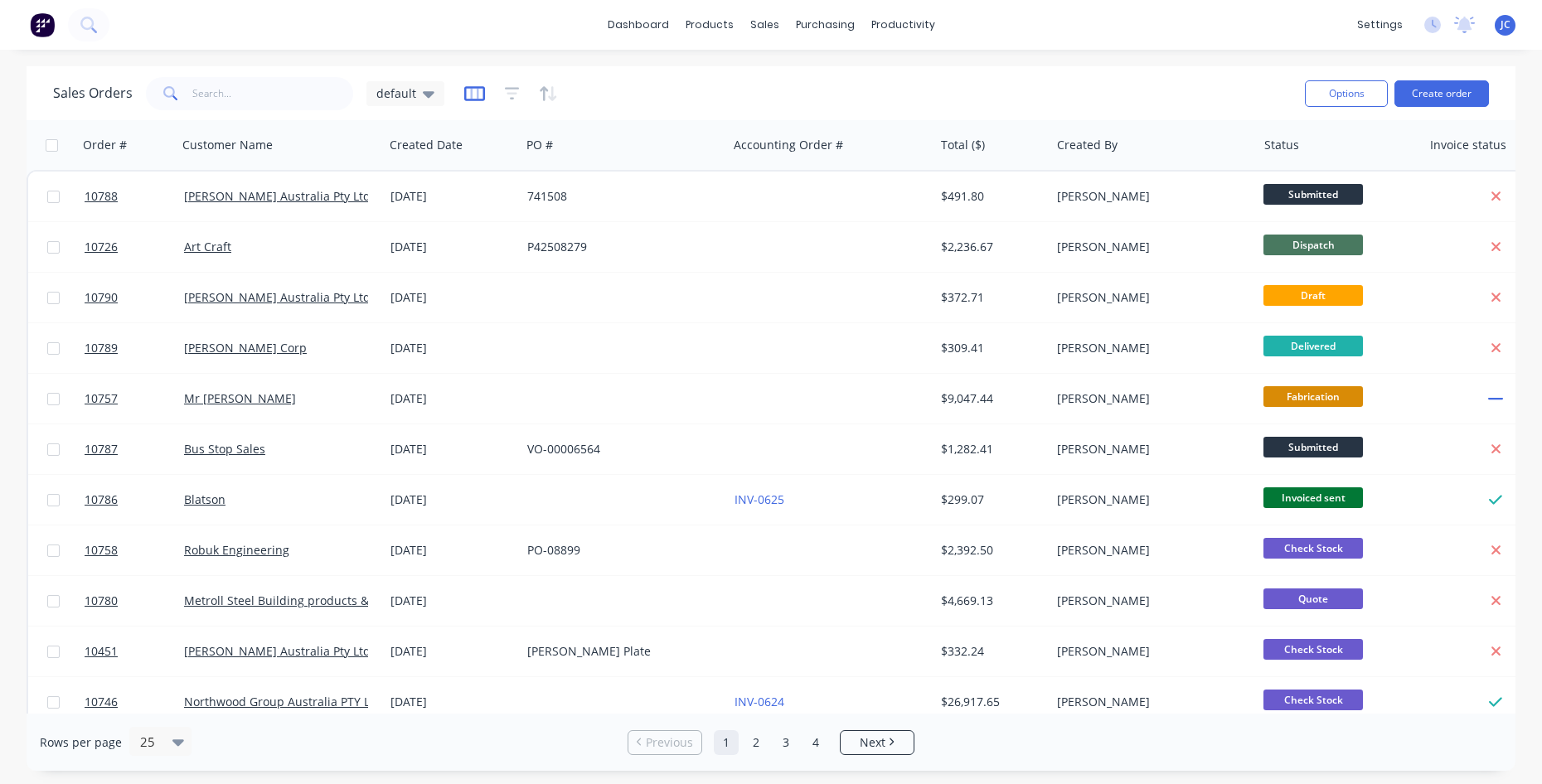
click at [477, 99] on icon "button" at bounding box center [474, 94] width 21 height 15
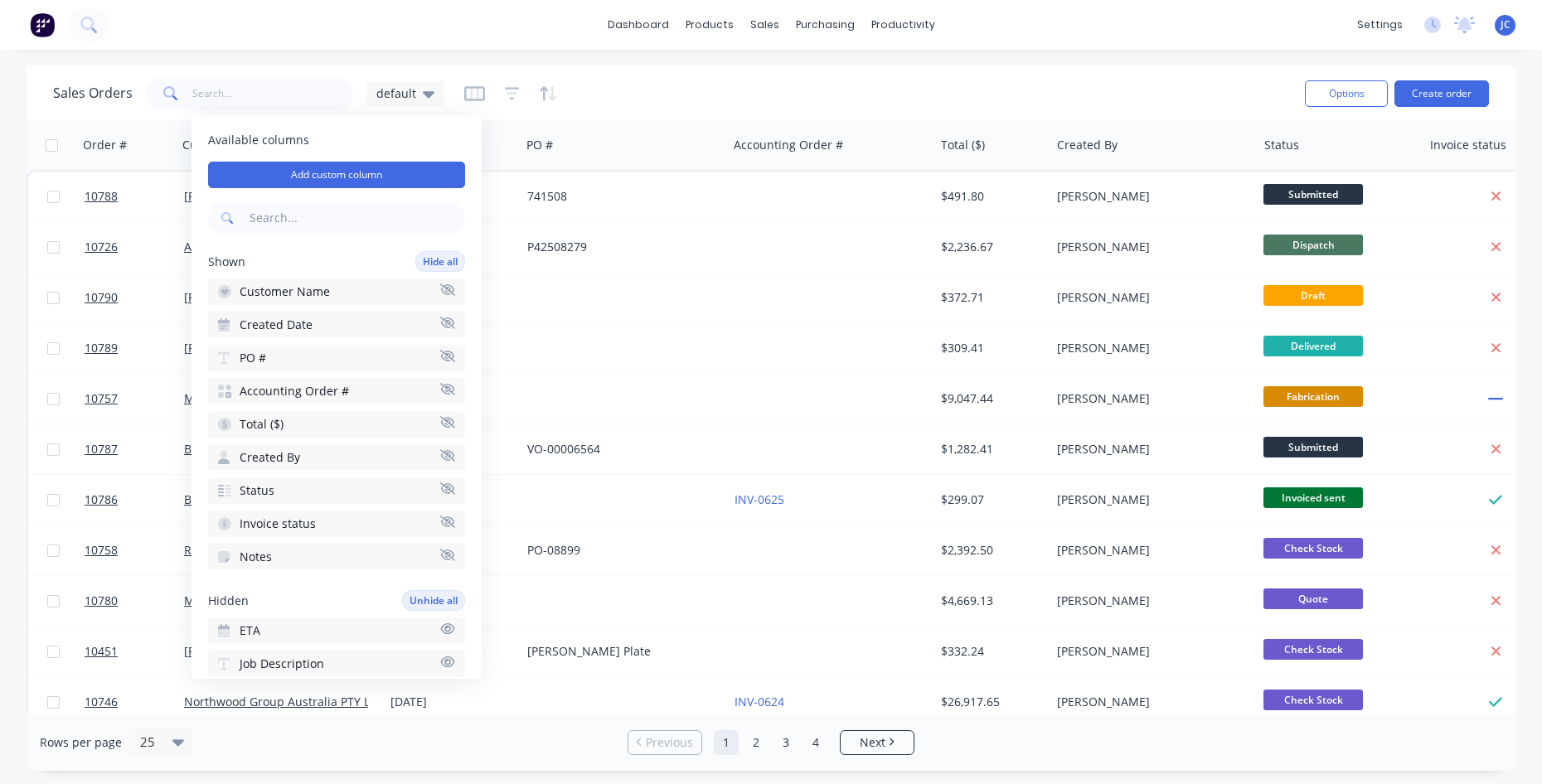
click at [442, 449] on icon "button" at bounding box center [447, 455] width 15 height 13
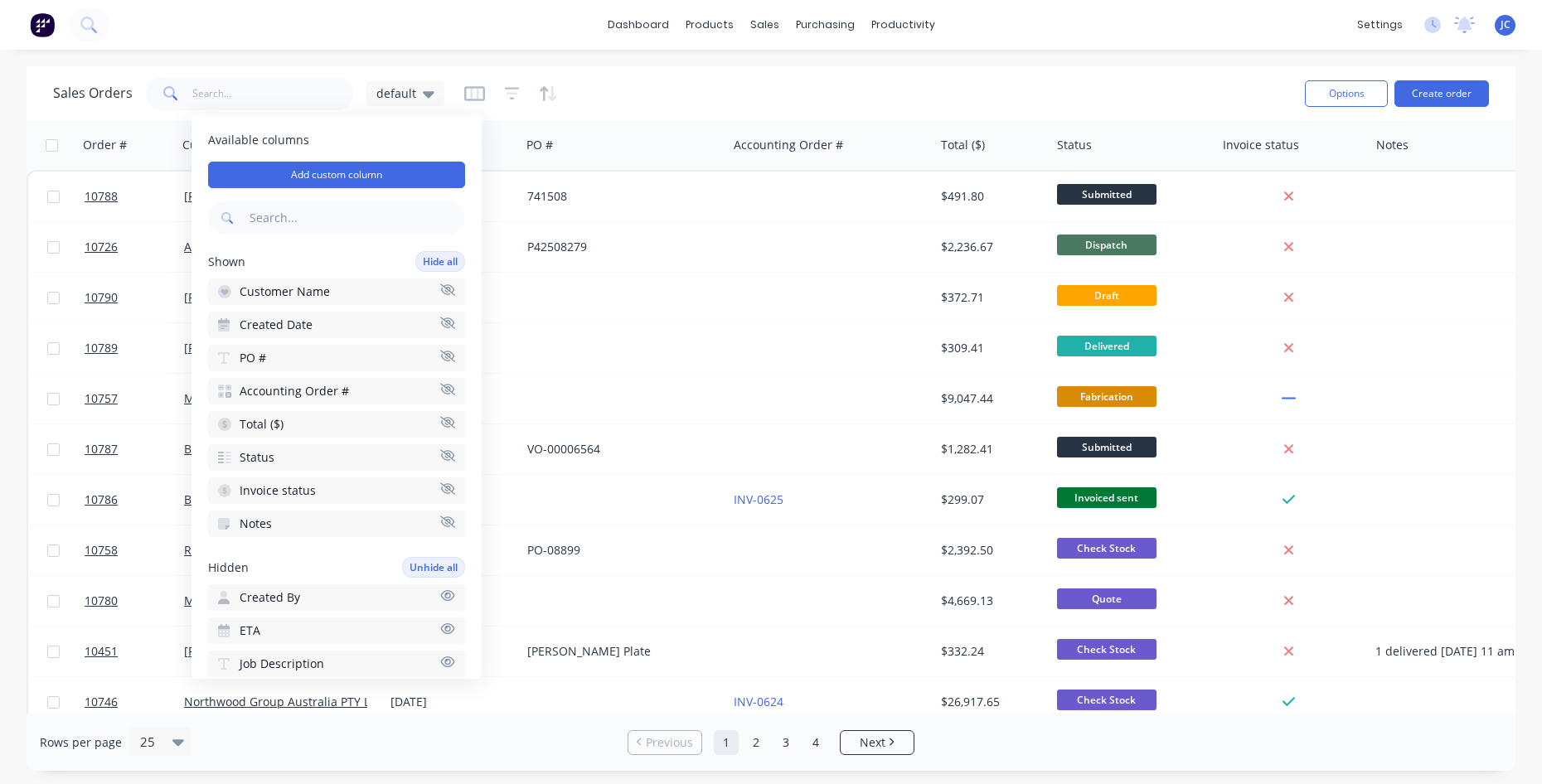
click at [778, 78] on div "Sales Orders default" at bounding box center [671, 93] width 1238 height 41
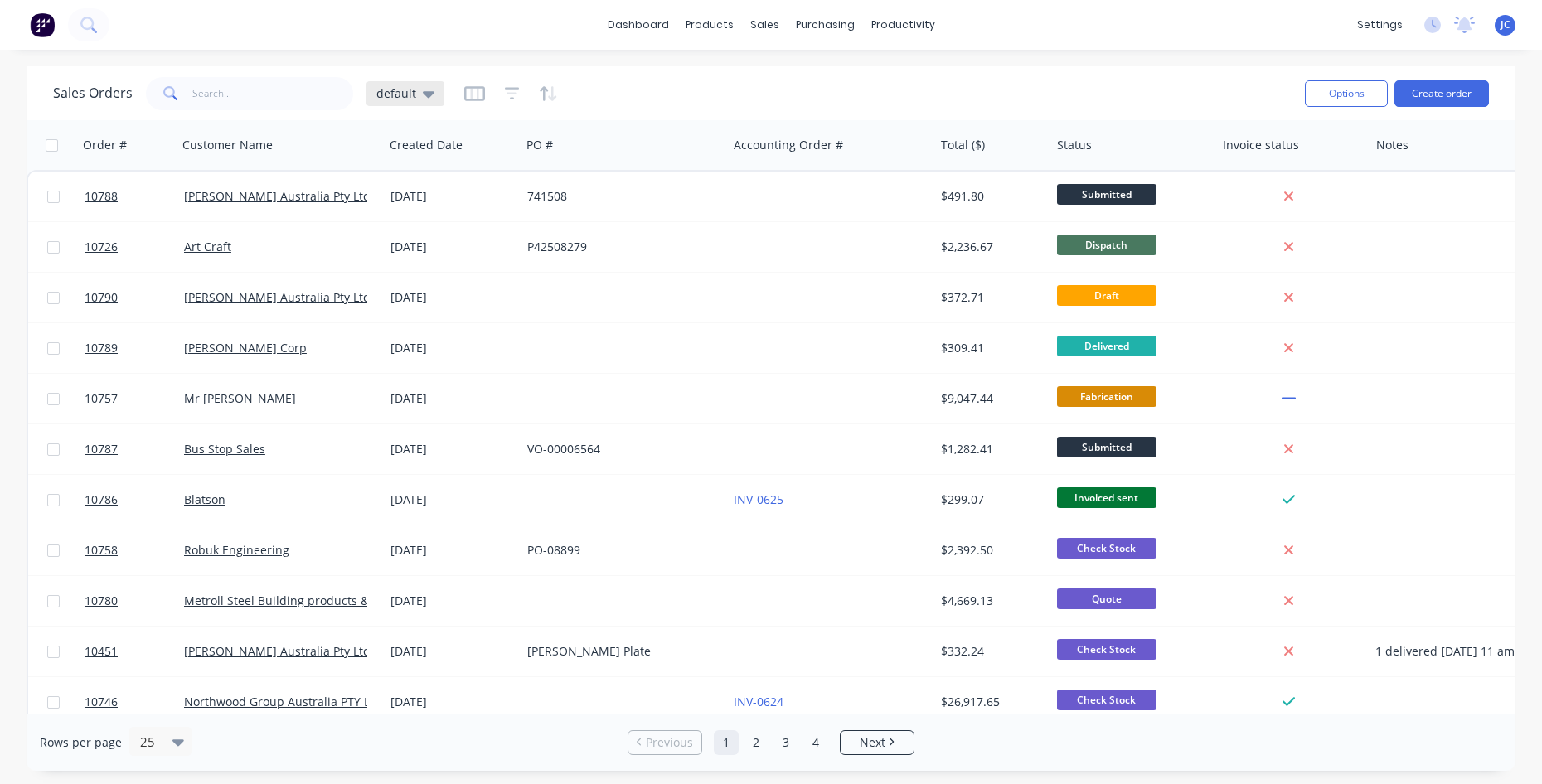
click at [438, 104] on div "default" at bounding box center [405, 94] width 78 height 25
click at [396, 298] on button "margin" at bounding box center [466, 301] width 189 height 19
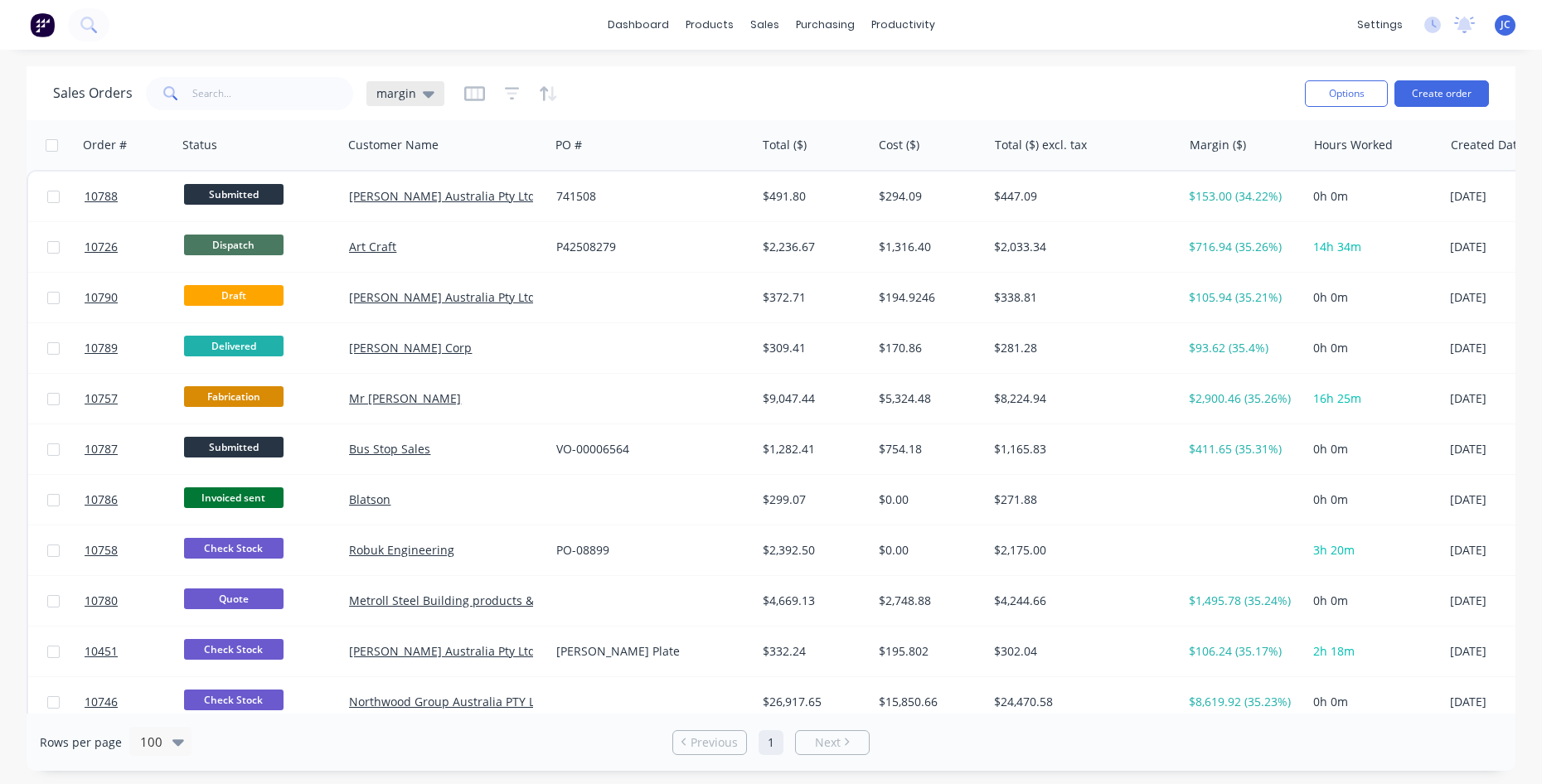
click at [396, 89] on span "margin" at bounding box center [396, 93] width 40 height 18
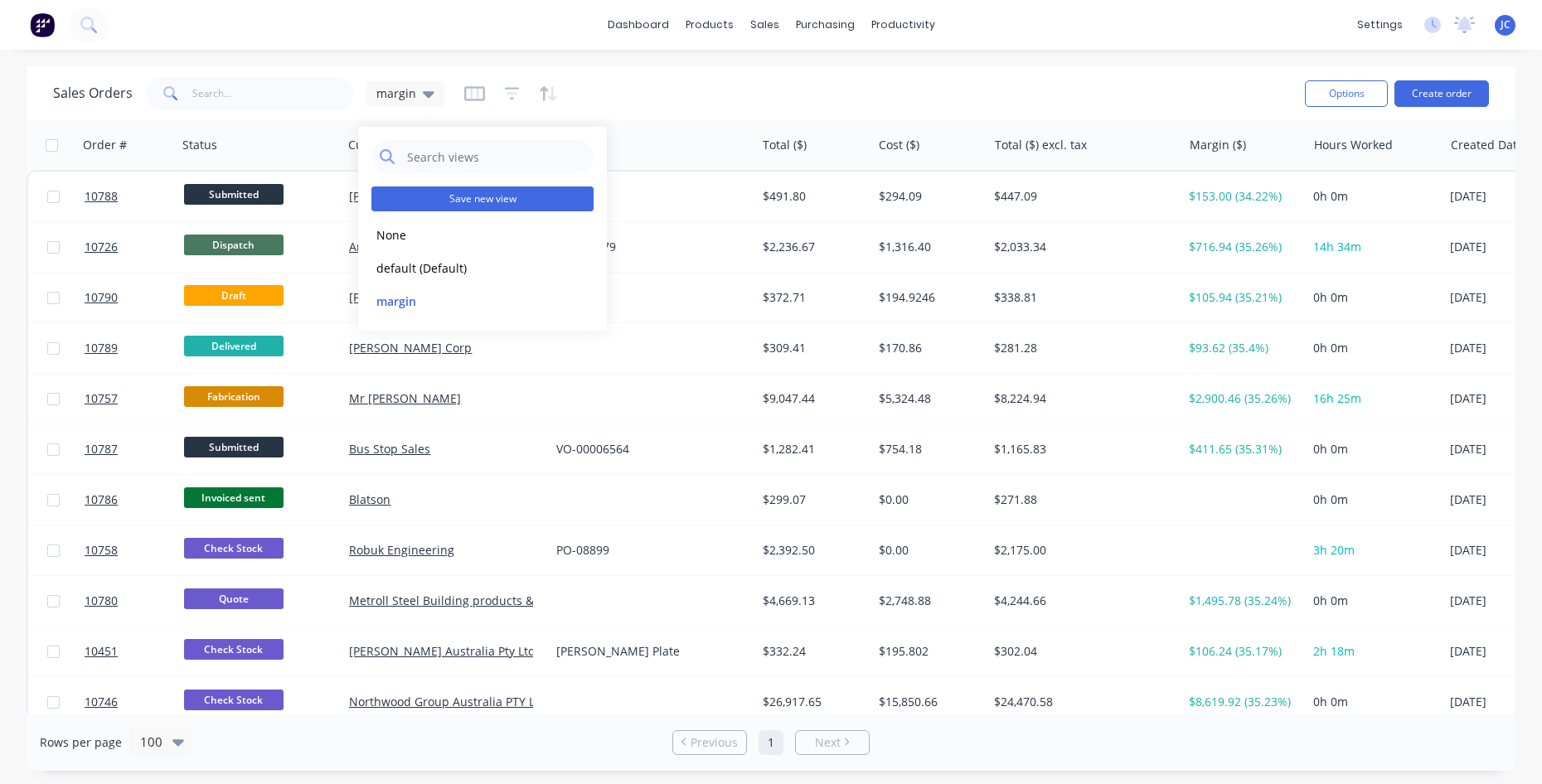
click at [419, 201] on button "Save new view" at bounding box center [483, 199] width 222 height 25
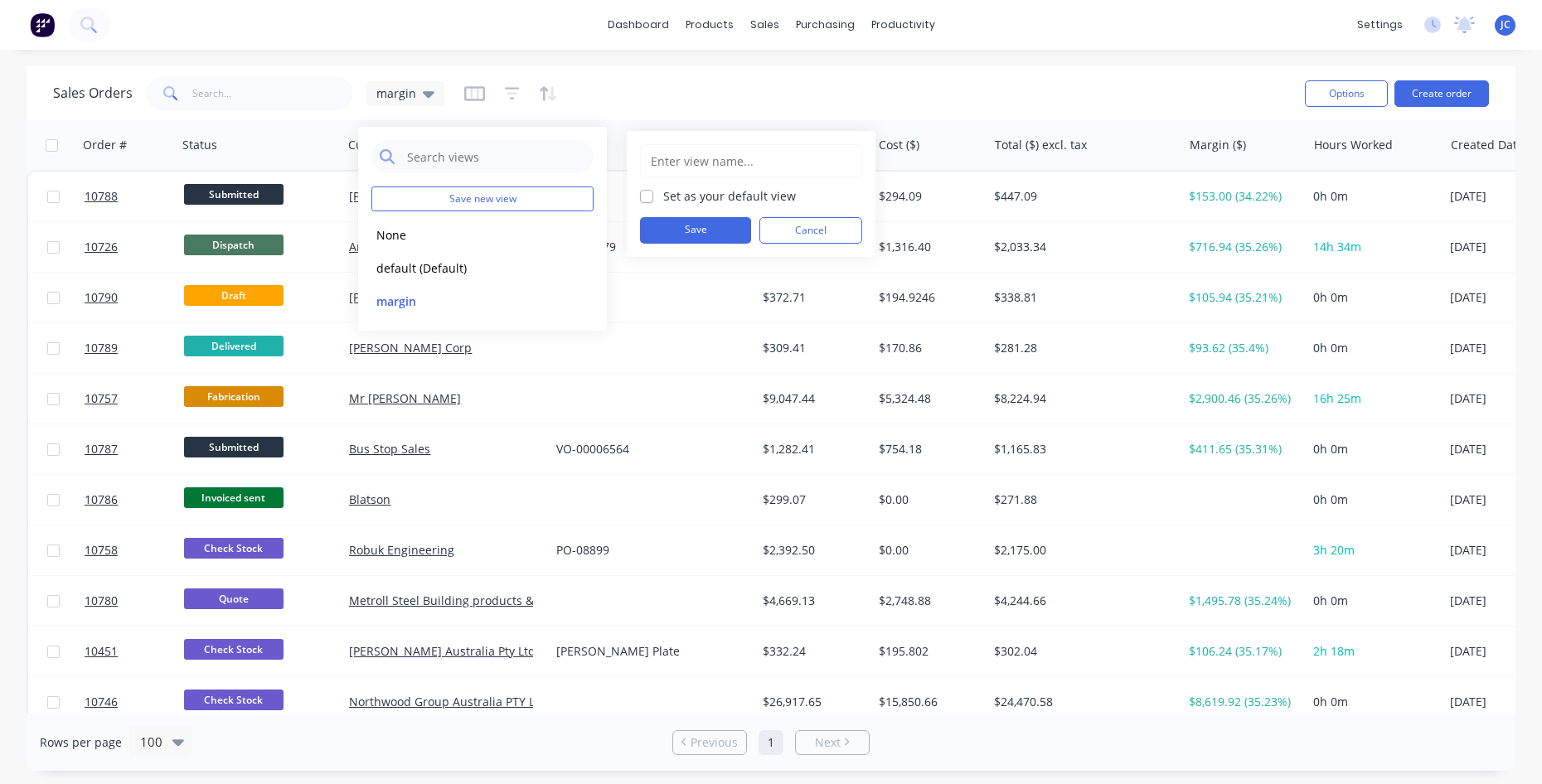
click at [736, 191] on label "Set as your default view" at bounding box center [729, 196] width 133 height 18
click at [653, 191] on input "Set as your default view" at bounding box center [646, 195] width 13 height 16
checkbox input "true"
click at [684, 159] on input "text" at bounding box center [751, 161] width 204 height 32
type input "margin"
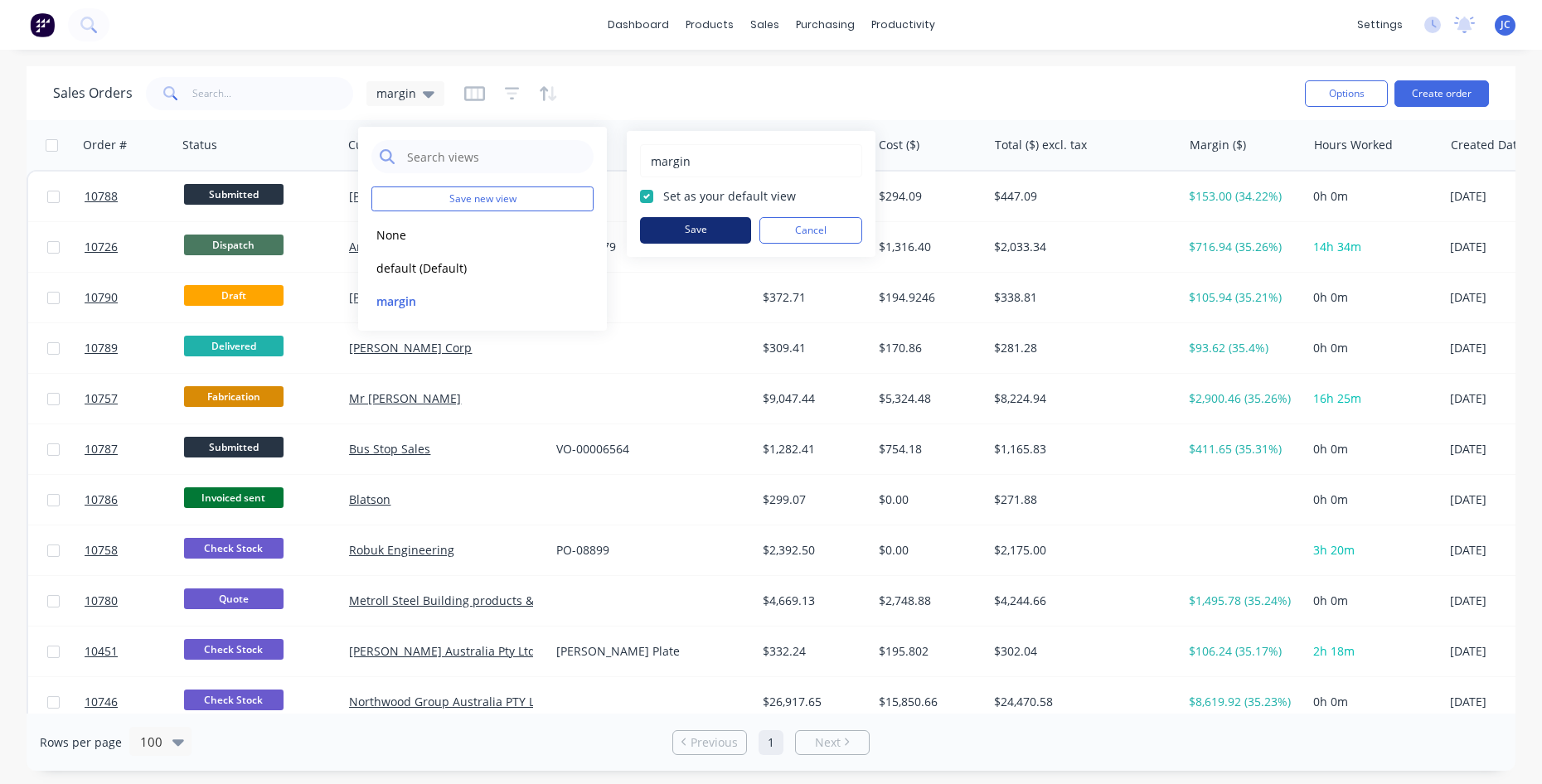
click at [730, 233] on button "Save" at bounding box center [695, 231] width 111 height 27
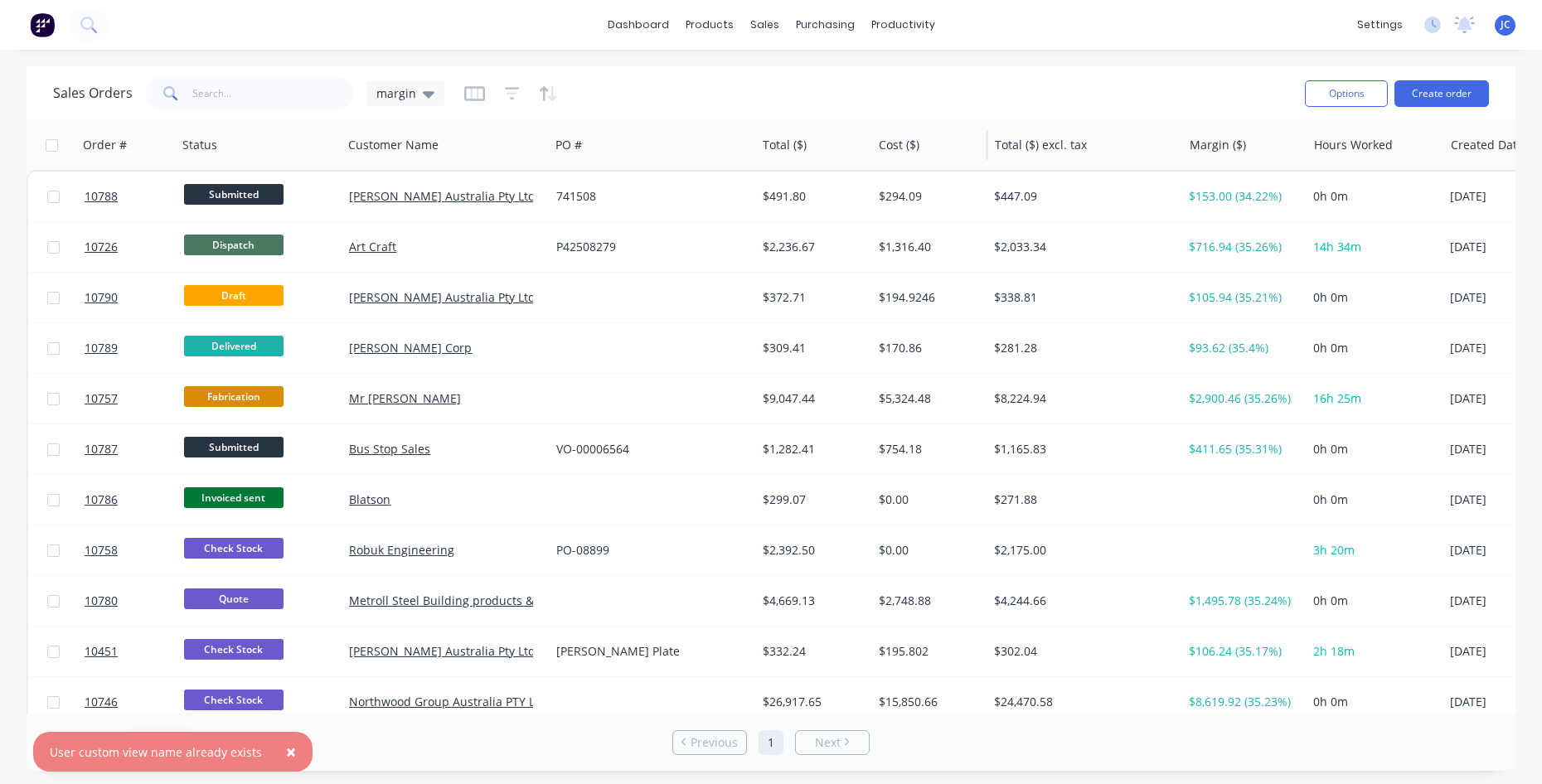
click at [885, 145] on div at bounding box center [927, 145] width 98 height 33
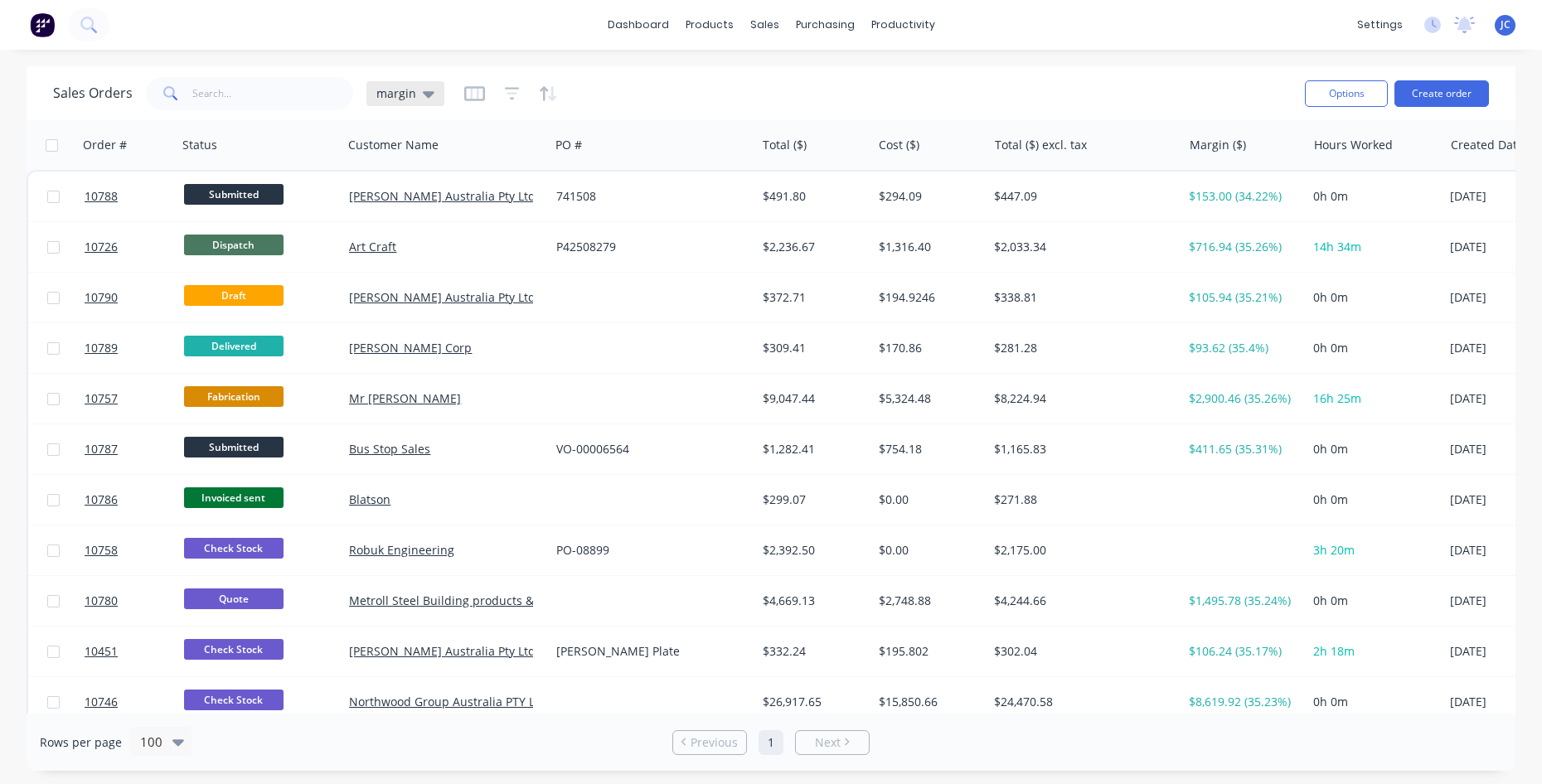
click at [432, 96] on div "margin" at bounding box center [405, 94] width 78 height 25
click at [574, 304] on button "edit" at bounding box center [579, 301] width 22 height 18
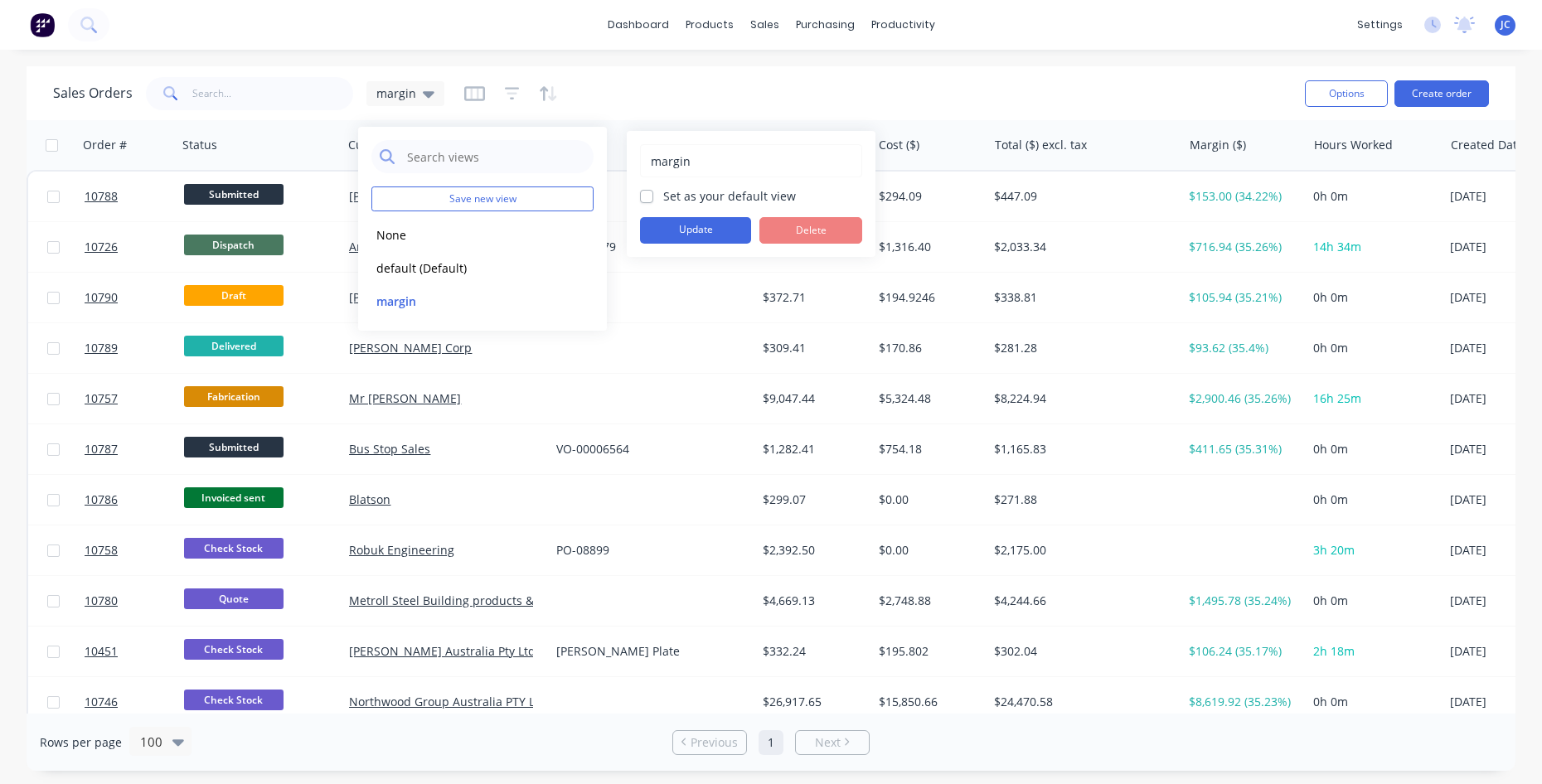
click at [666, 196] on label "Set as your default view" at bounding box center [729, 196] width 133 height 18
click at [653, 196] on input "Set as your default view" at bounding box center [646, 195] width 13 height 16
checkbox input "true"
click at [677, 237] on button "Update" at bounding box center [695, 231] width 111 height 27
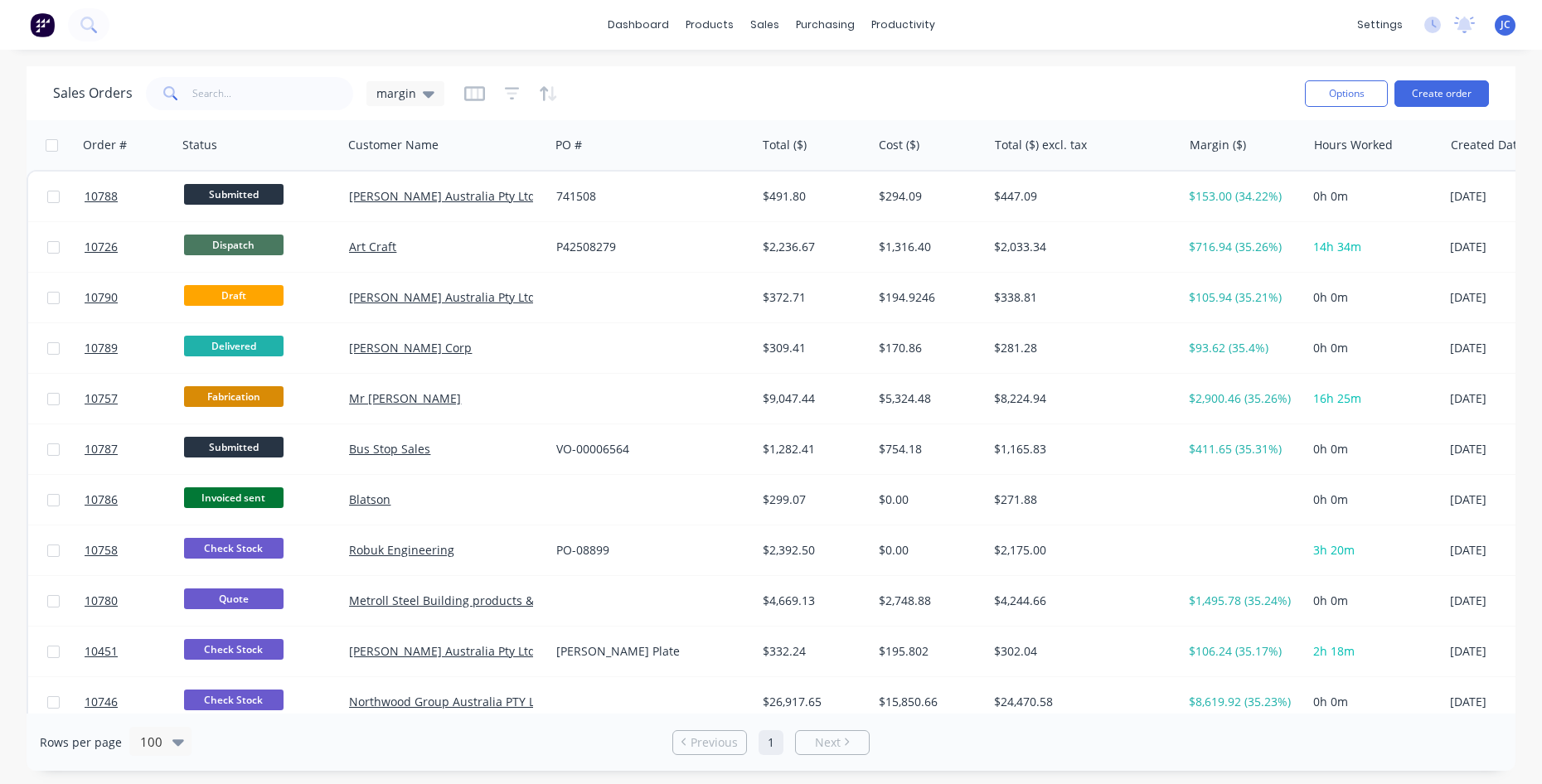
click at [829, 79] on div "Sales Orders margin" at bounding box center [671, 93] width 1238 height 41
